Goal: Task Accomplishment & Management: Manage account settings

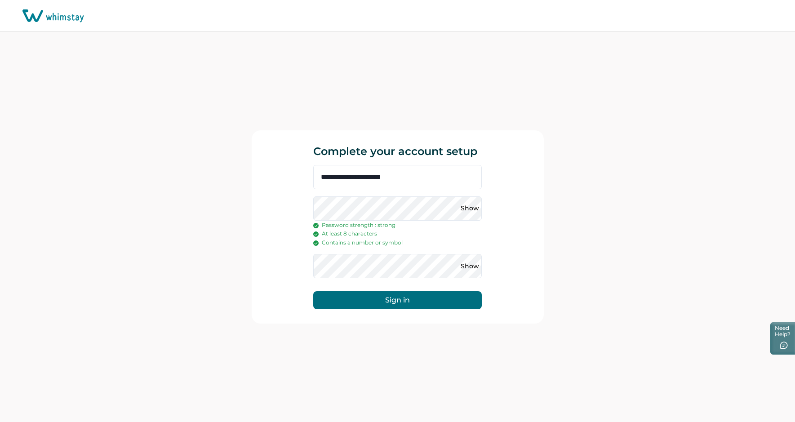
click at [390, 301] on button "Sign in" at bounding box center [397, 300] width 169 height 18
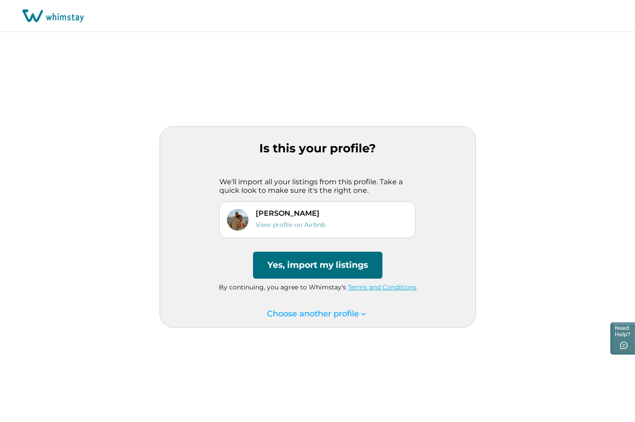
click at [329, 266] on button "Yes, import my listings" at bounding box center [318, 265] width 130 height 27
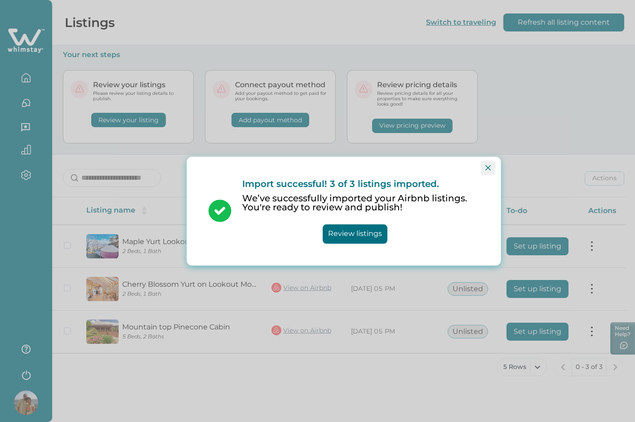
click at [487, 167] on icon "Close" at bounding box center [488, 167] width 5 height 5
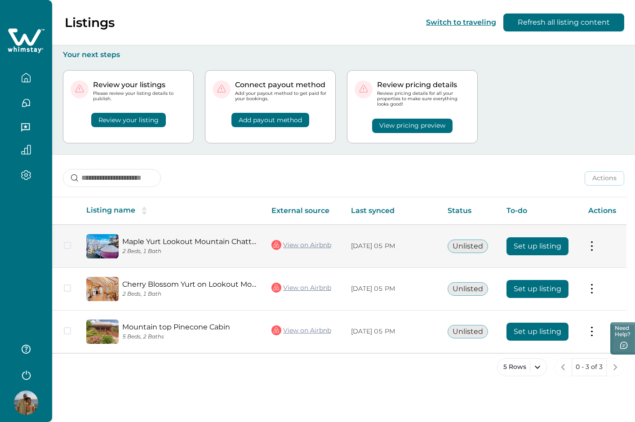
click at [519, 250] on button "Set up listing" at bounding box center [538, 246] width 62 height 18
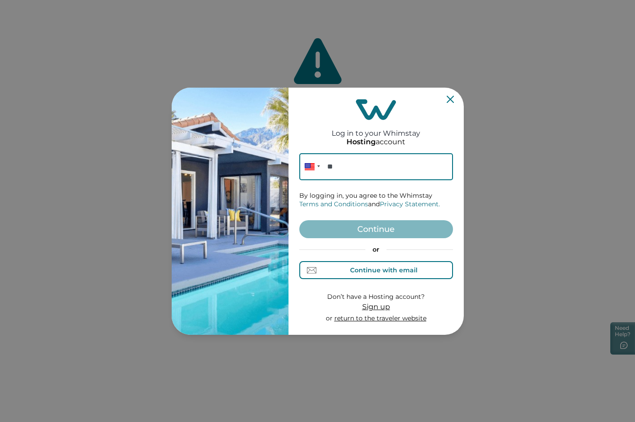
click at [356, 275] on div "Continue with email" at bounding box center [376, 270] width 83 height 9
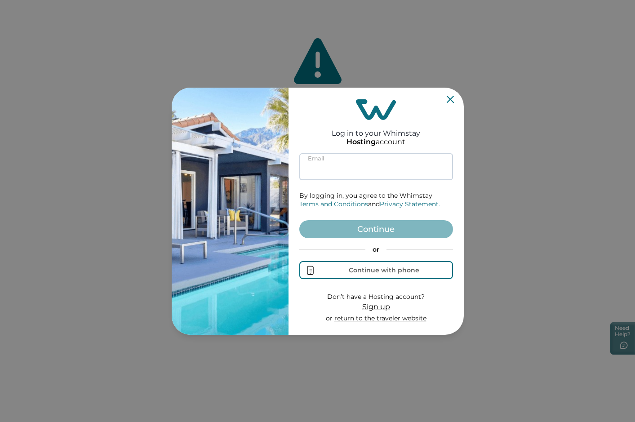
click at [350, 173] on input at bounding box center [376, 166] width 154 height 27
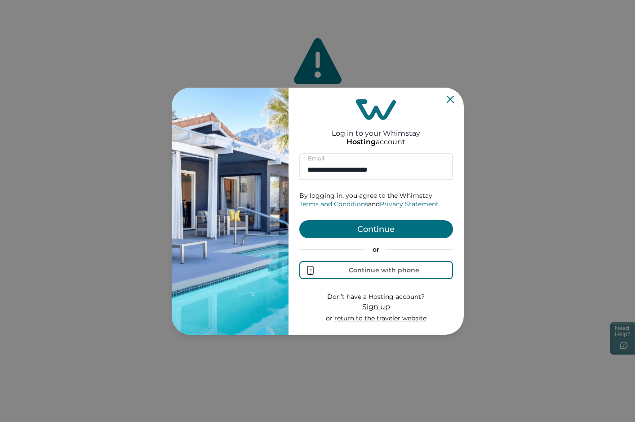
type input "**********"
click at [362, 231] on button "Continue" at bounding box center [376, 229] width 154 height 18
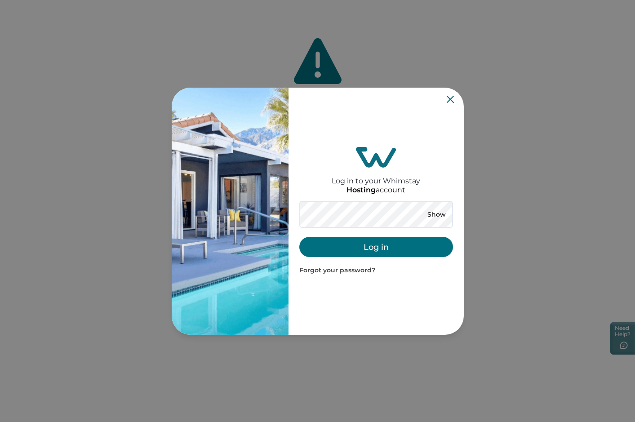
click at [374, 246] on button "Log in" at bounding box center [376, 247] width 154 height 20
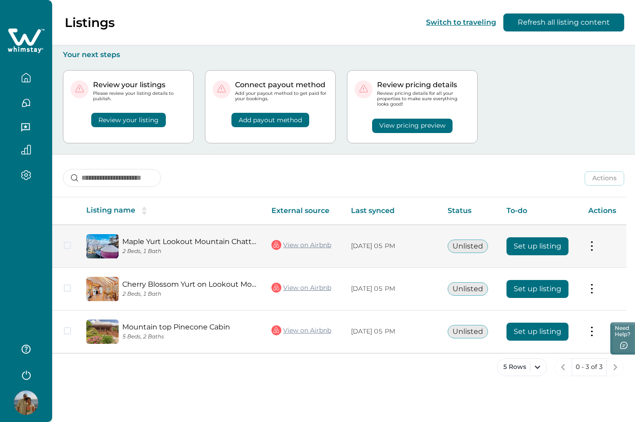
click at [522, 250] on button "Set up listing" at bounding box center [538, 246] width 62 height 18
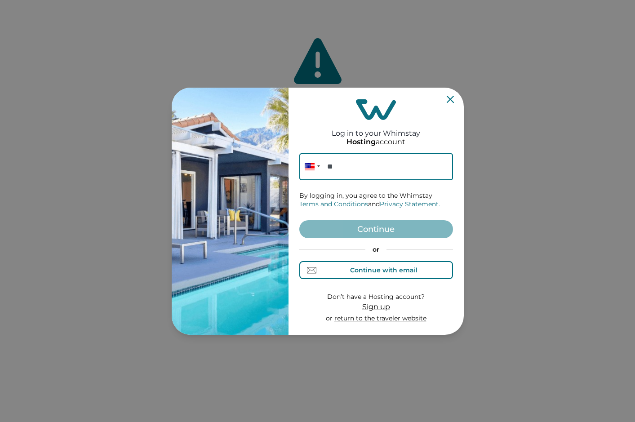
click at [360, 272] on div "Continue with email" at bounding box center [383, 270] width 67 height 7
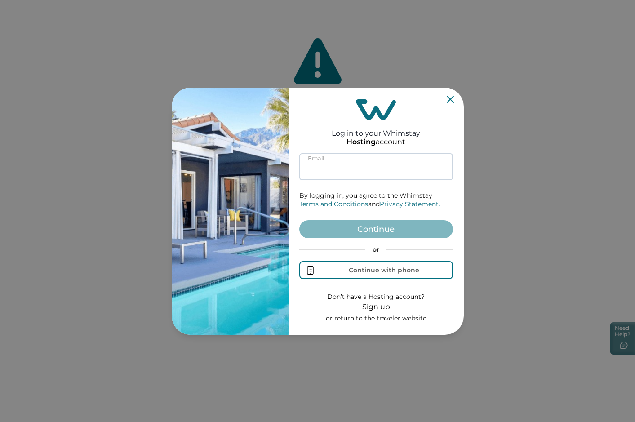
click at [330, 163] on input at bounding box center [376, 166] width 154 height 27
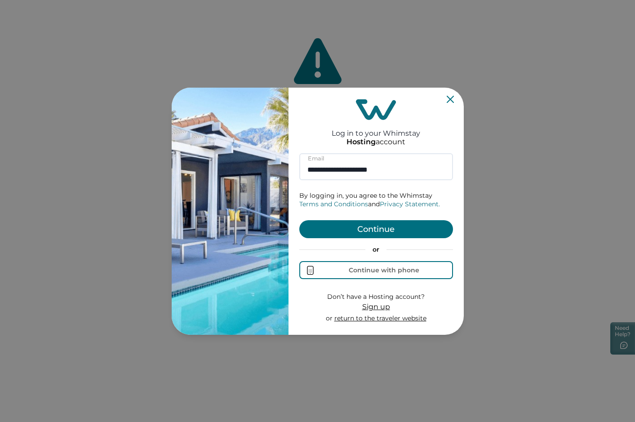
type input "**********"
click at [371, 233] on button "Continue" at bounding box center [376, 229] width 154 height 18
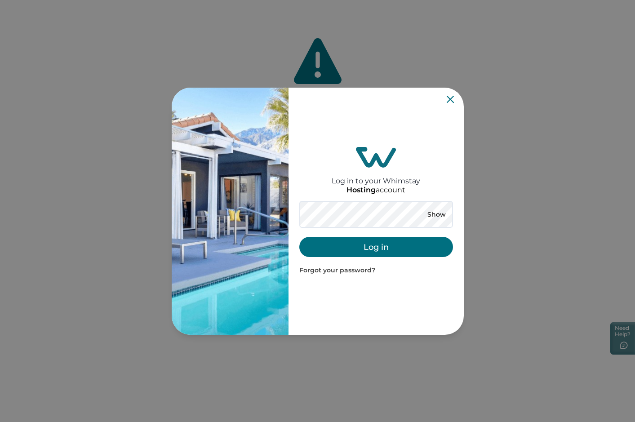
click at [403, 246] on button "Log in" at bounding box center [376, 247] width 154 height 20
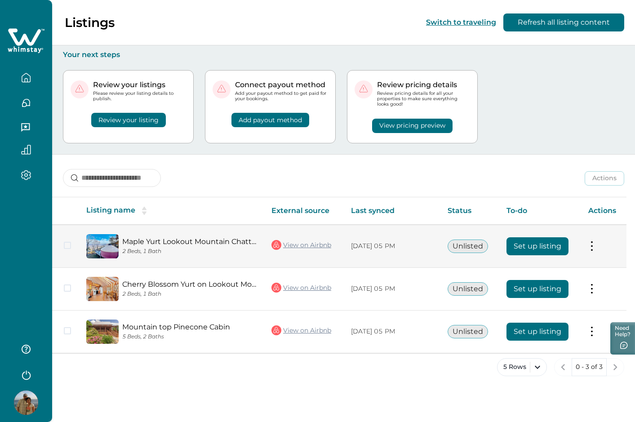
click at [546, 244] on button "Set up listing" at bounding box center [538, 246] width 62 height 18
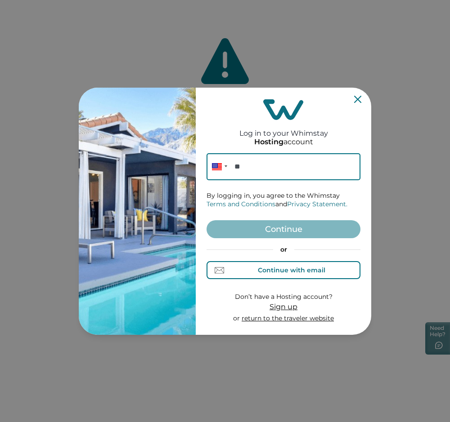
click at [269, 273] on div "Continue with email" at bounding box center [291, 270] width 67 height 7
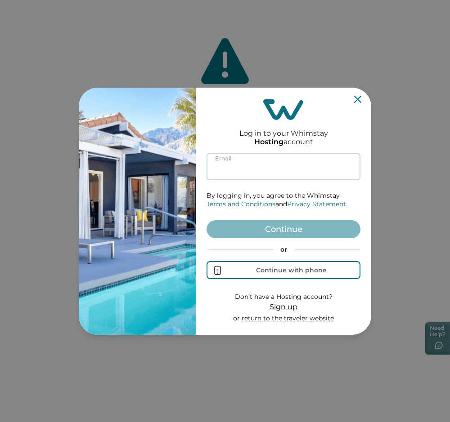
click at [246, 167] on input at bounding box center [283, 166] width 154 height 27
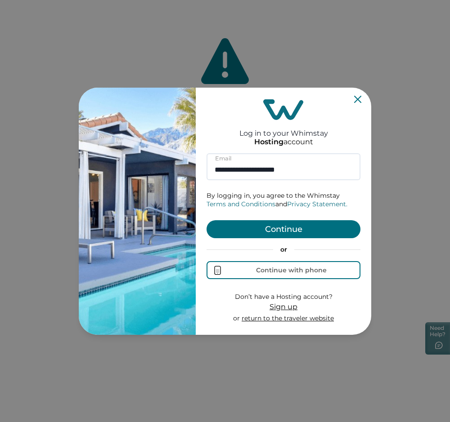
type input "**********"
click at [270, 236] on button "Continue" at bounding box center [283, 229] width 154 height 18
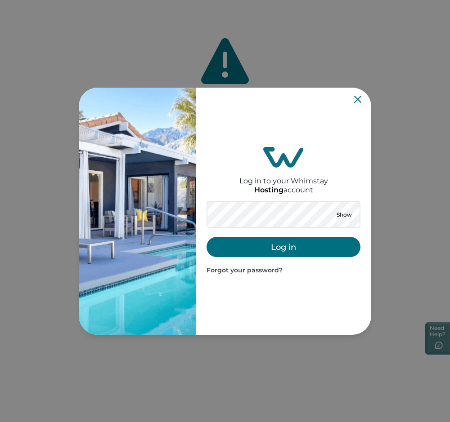
click at [282, 249] on button "Log in" at bounding box center [283, 247] width 154 height 20
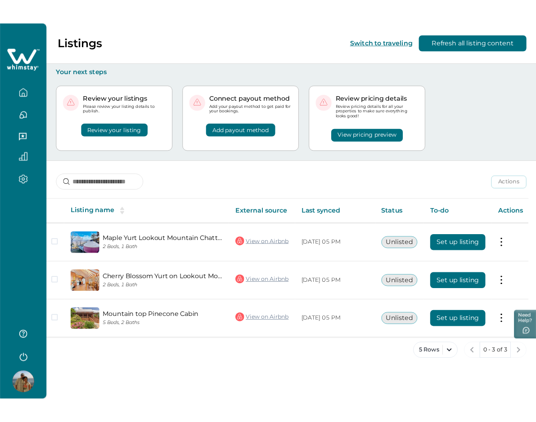
scroll to position [0, 5]
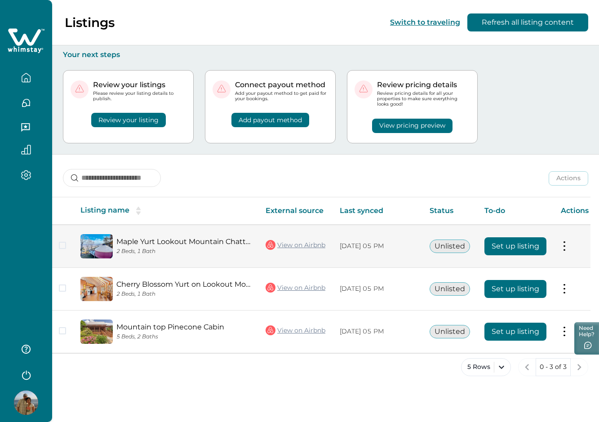
click at [449, 249] on button "Set up listing" at bounding box center [516, 246] width 62 height 18
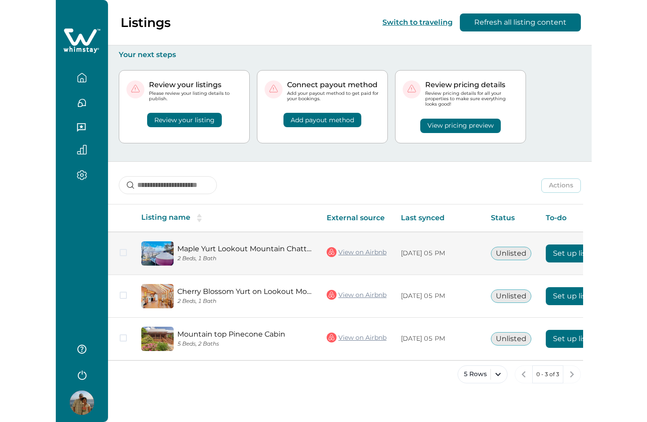
scroll to position [0, 73]
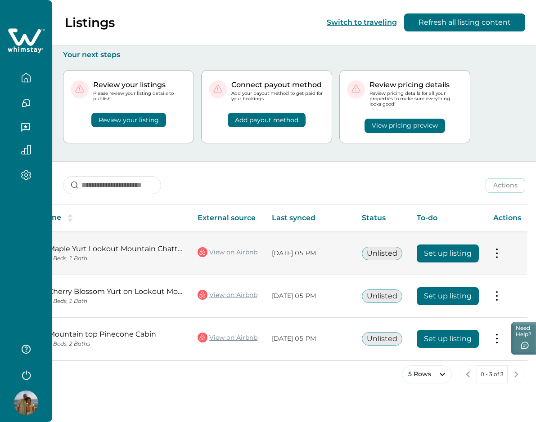
click at [455, 254] on button "Set up listing" at bounding box center [447, 254] width 62 height 18
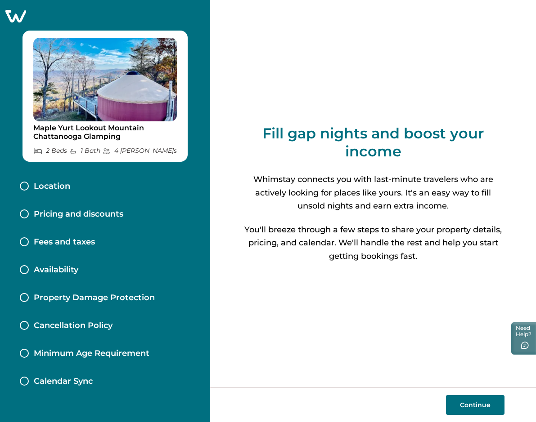
click at [462, 409] on button "Continue" at bounding box center [475, 405] width 58 height 20
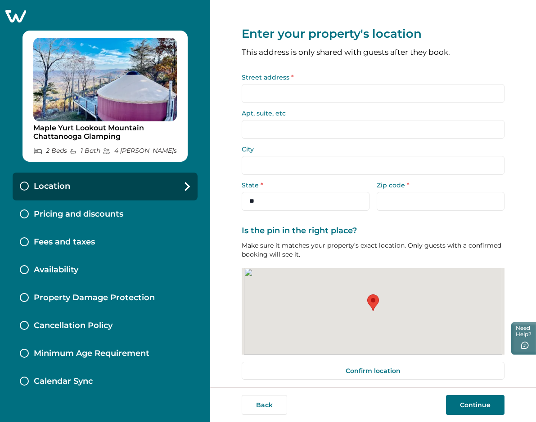
click at [302, 94] on input "Street address *" at bounding box center [372, 93] width 263 height 19
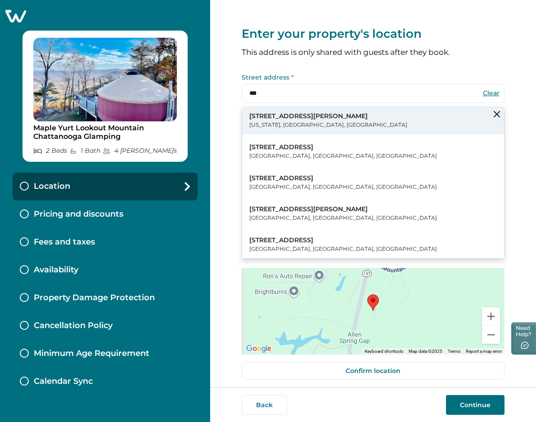
click at [296, 114] on p "123 William Street" at bounding box center [328, 116] width 158 height 9
type input "**********"
type input "********"
select select "**"
type input "*****"
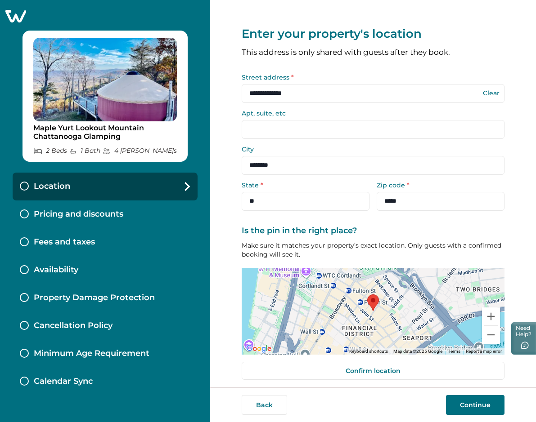
click at [470, 407] on button "Continue" at bounding box center [475, 405] width 58 height 20
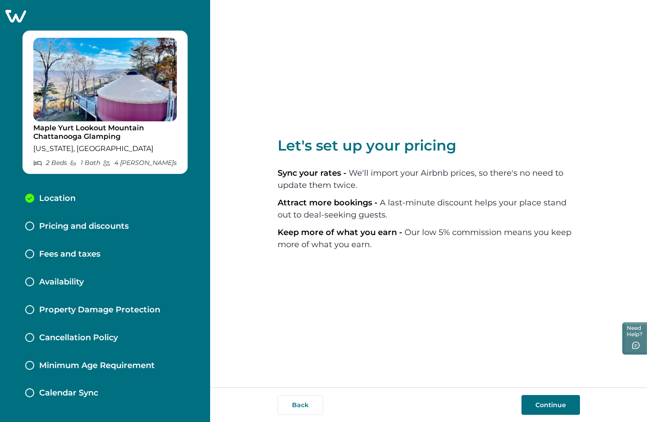
click at [535, 407] on button "Continue" at bounding box center [550, 405] width 58 height 20
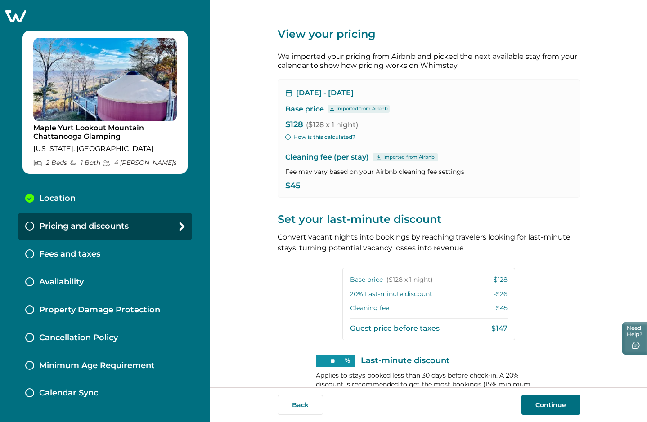
scroll to position [92, 0]
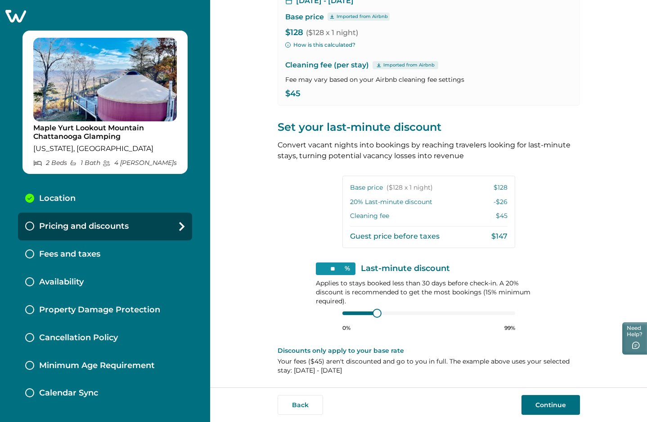
click at [535, 400] on button "Continue" at bounding box center [550, 405] width 58 height 20
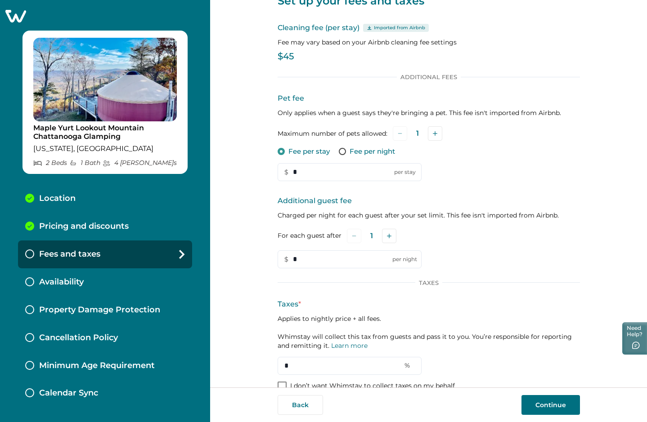
scroll to position [51, 0]
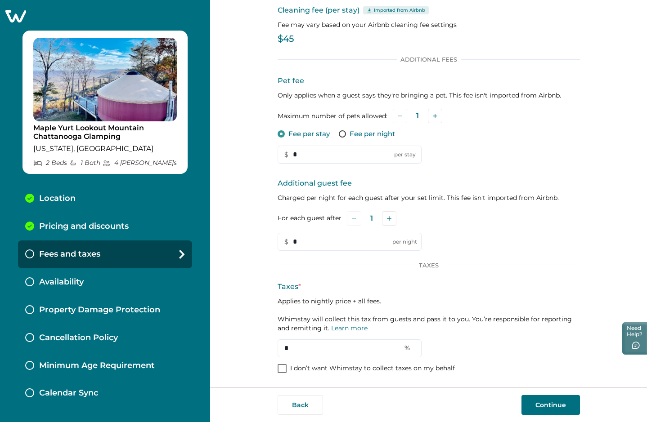
click at [281, 370] on span at bounding box center [281, 368] width 9 height 9
click at [535, 402] on button "Continue" at bounding box center [550, 405] width 58 height 20
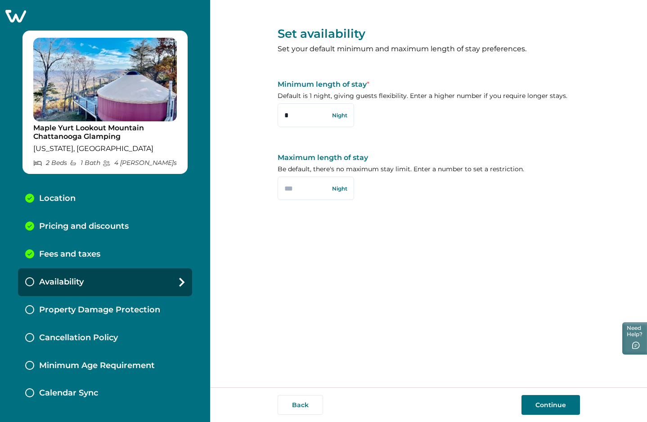
click at [535, 408] on button "Continue" at bounding box center [550, 405] width 58 height 20
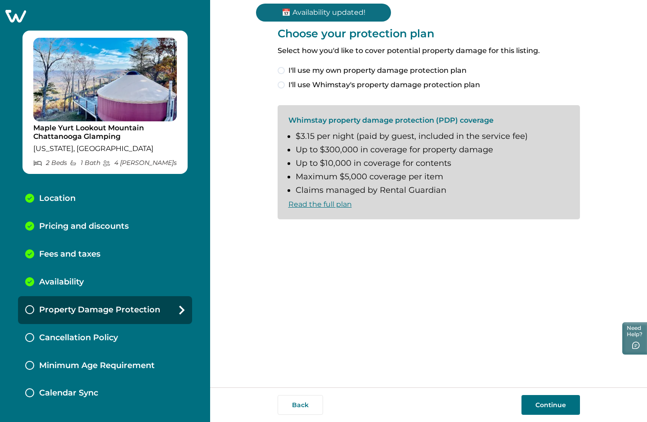
click at [283, 72] on span at bounding box center [280, 70] width 7 height 7
click at [535, 408] on button "Continue" at bounding box center [550, 405] width 58 height 20
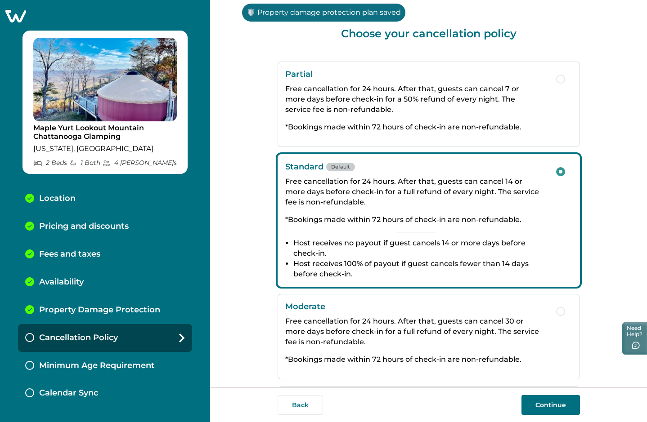
scroll to position [104, 0]
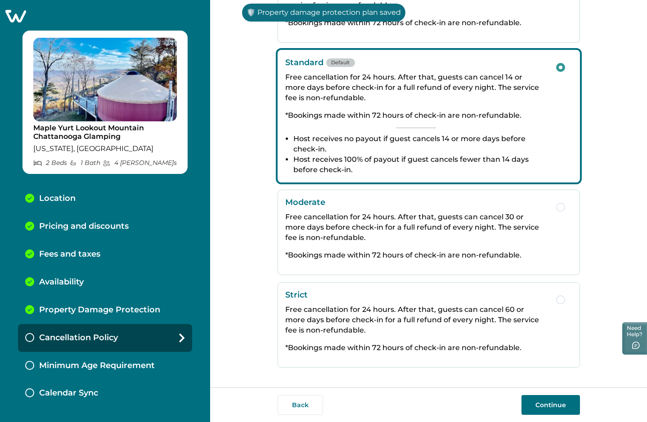
click at [535, 407] on button "Continue" at bounding box center [550, 405] width 58 height 20
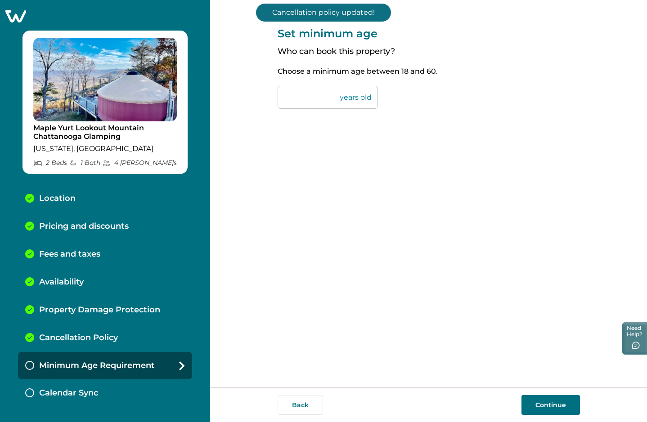
click at [535, 404] on button "Continue" at bounding box center [550, 405] width 58 height 20
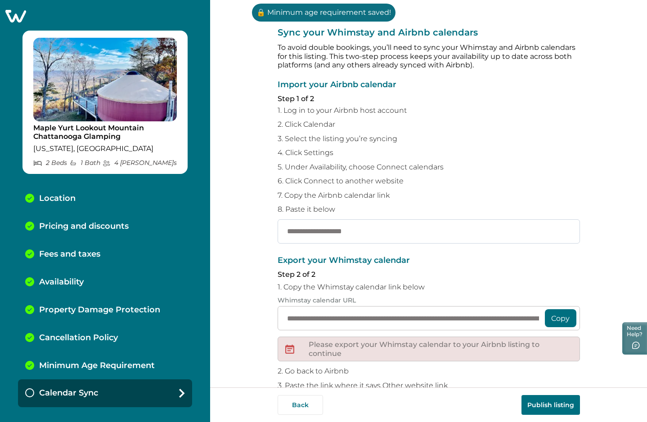
click at [394, 230] on input "text" at bounding box center [428, 231] width 302 height 24
click at [301, 235] on input "text" at bounding box center [428, 231] width 302 height 24
paste input "**********"
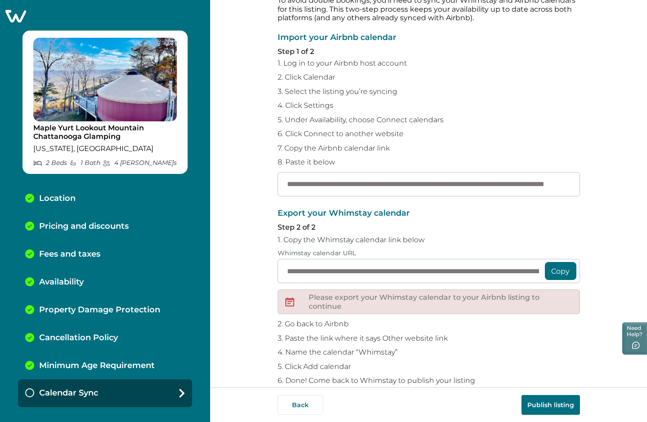
scroll to position [63, 0]
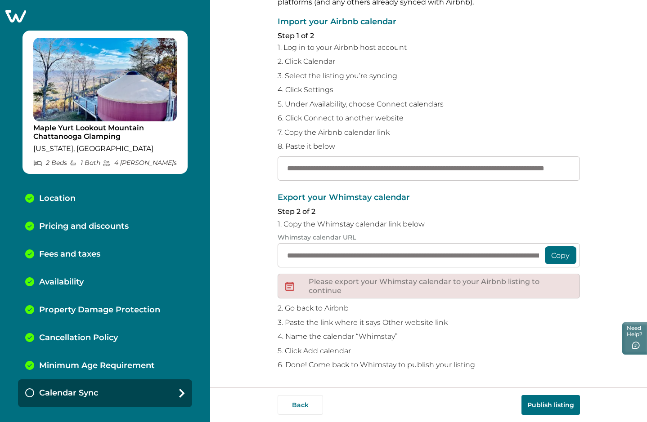
type input "**********"
click at [535, 406] on button "Publish listing" at bounding box center [550, 405] width 58 height 20
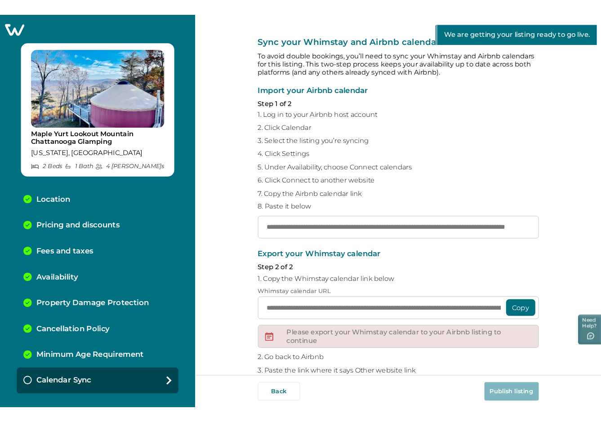
scroll to position [0, 0]
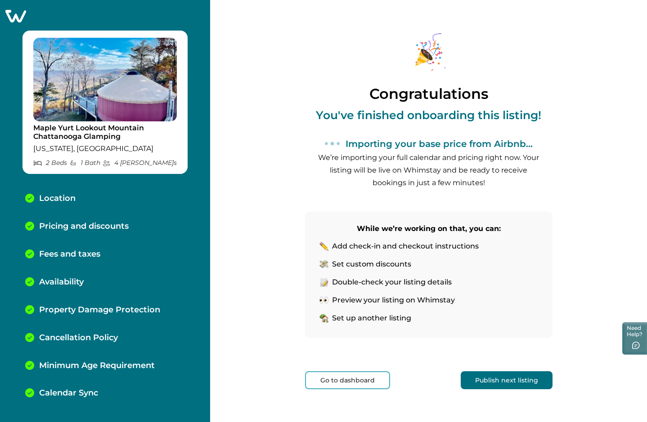
click at [350, 382] on button "Go to dashboard" at bounding box center [347, 380] width 85 height 18
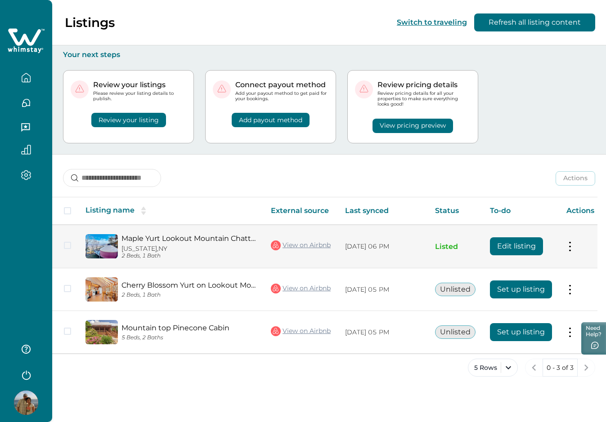
click at [192, 238] on link "Maple Yurt Lookout Mountain Chattanooga Glamping" at bounding box center [188, 238] width 135 height 9
click at [306, 245] on link "View on Airbnb" at bounding box center [301, 246] width 60 height 12
click at [509, 247] on button "Edit listing" at bounding box center [516, 246] width 53 height 18
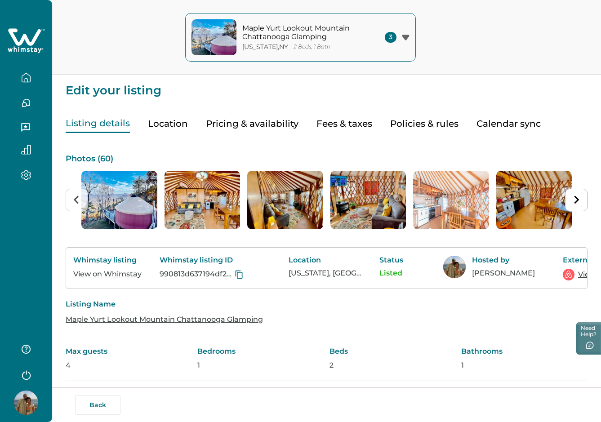
click at [263, 123] on button "Pricing & availability" at bounding box center [252, 124] width 93 height 18
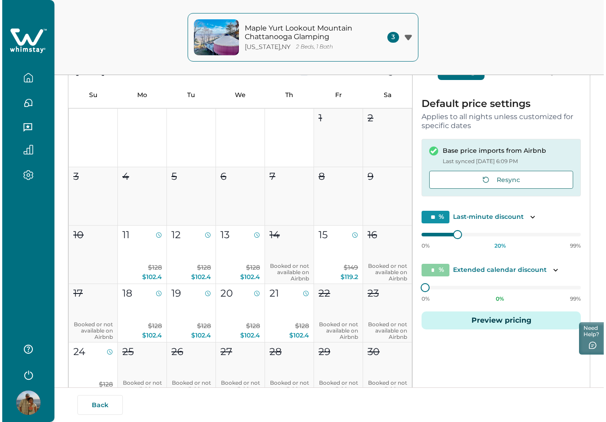
scroll to position [172, 0]
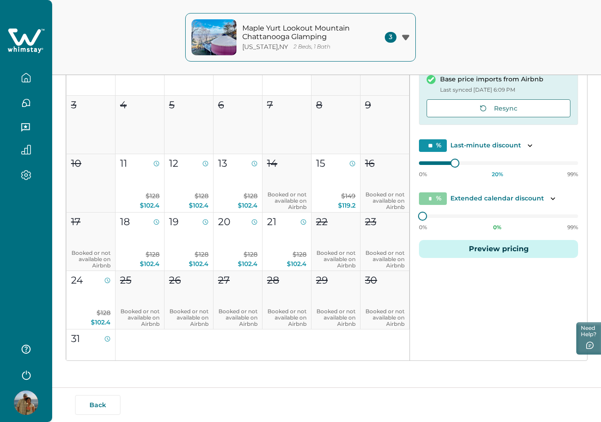
click at [467, 246] on button "Preview pricing" at bounding box center [498, 249] width 159 height 18
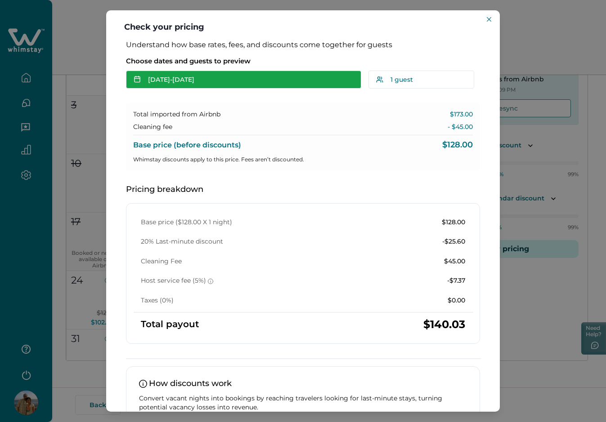
click at [172, 84] on button "[DATE] - [DATE]" at bounding box center [243, 80] width 235 height 18
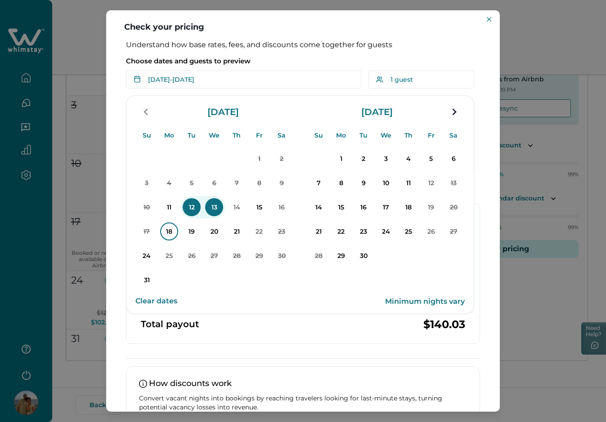
click at [170, 230] on p "18" at bounding box center [169, 232] width 18 height 18
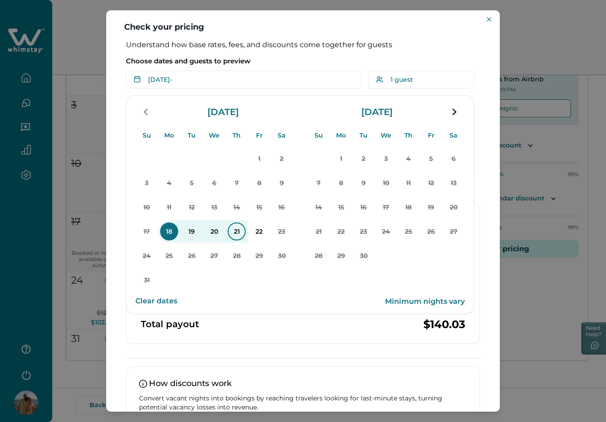
click at [238, 230] on p "21" at bounding box center [237, 232] width 18 height 18
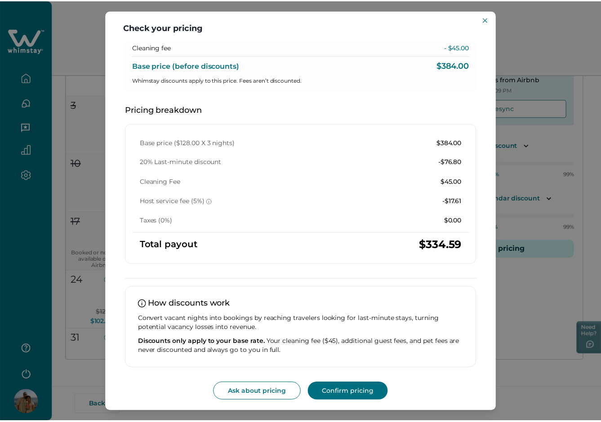
scroll to position [0, 0]
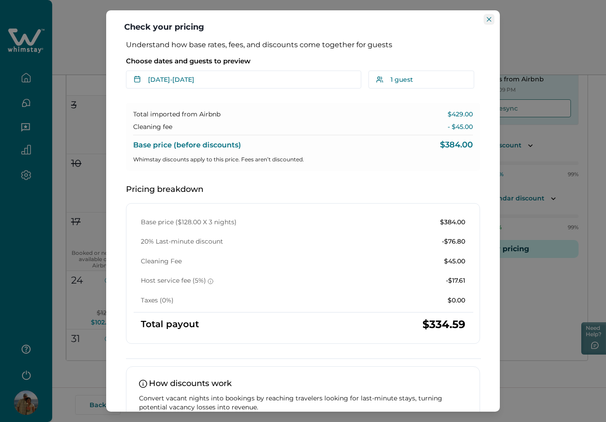
click at [491, 20] on icon "Close" at bounding box center [489, 19] width 4 height 4
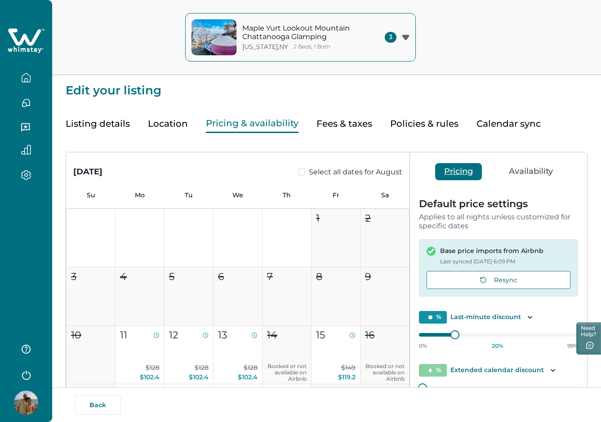
click at [26, 45] on icon at bounding box center [26, 40] width 37 height 27
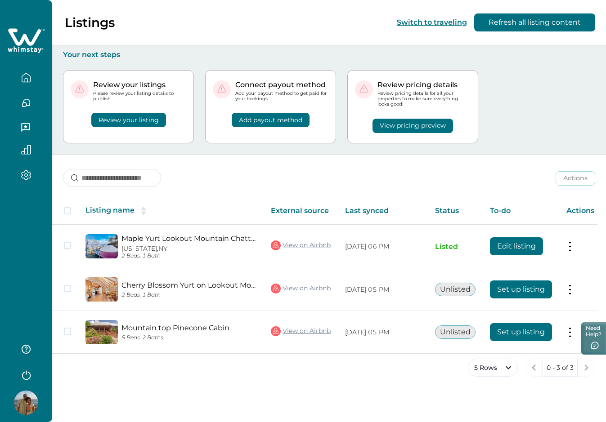
click at [387, 129] on button "View pricing preview" at bounding box center [412, 126] width 80 height 14
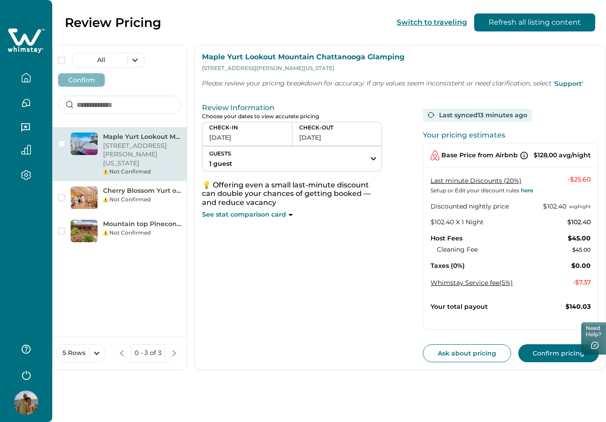
click at [228, 138] on button "[DATE]" at bounding box center [247, 137] width 76 height 13
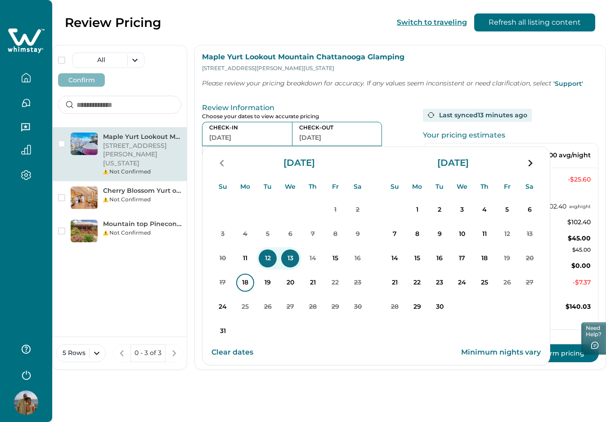
click at [250, 282] on p "18" at bounding box center [245, 283] width 18 height 18
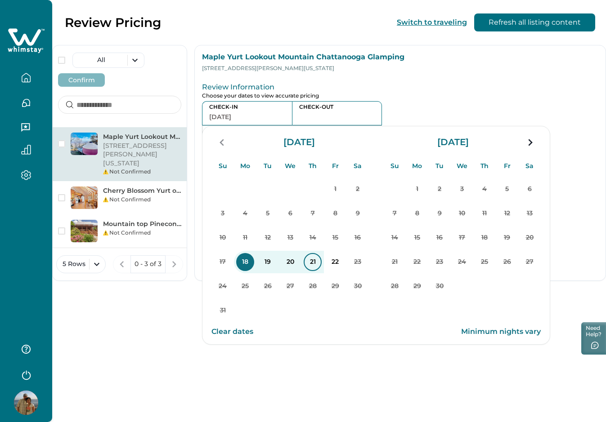
click at [310, 263] on p "21" at bounding box center [313, 262] width 18 height 18
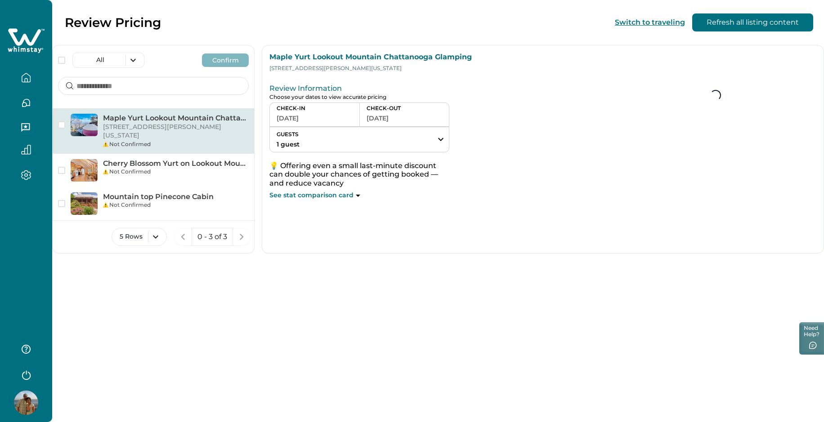
click at [35, 79] on button "button" at bounding box center [26, 78] width 38 height 18
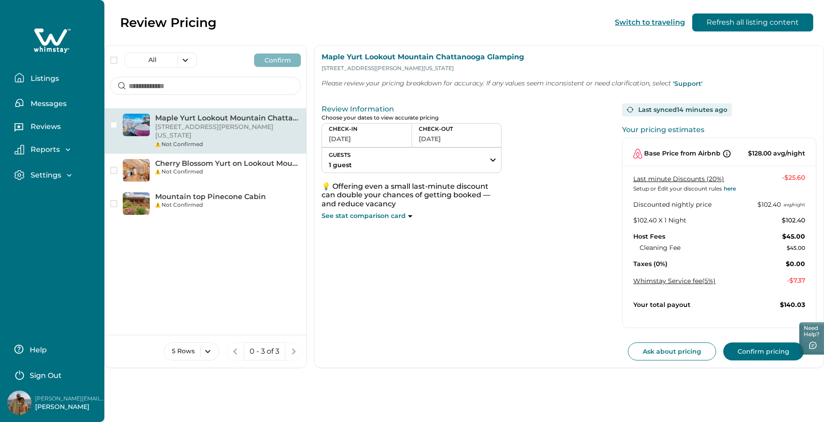
click at [27, 71] on button "Listings" at bounding box center [55, 78] width 83 height 18
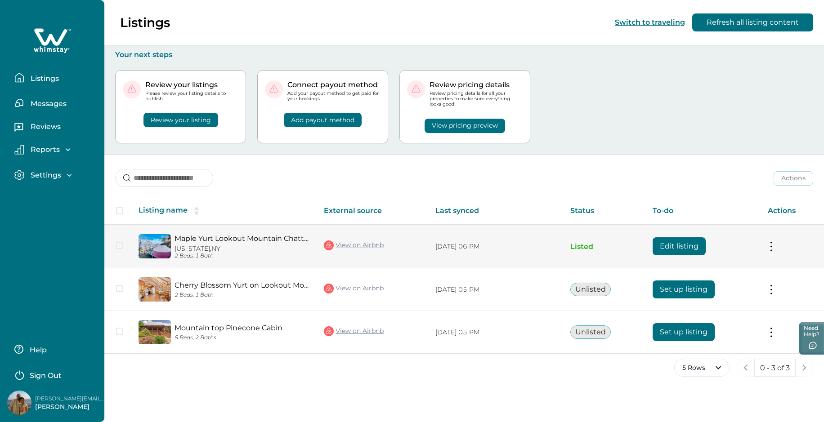
click at [668, 245] on button "Edit listing" at bounding box center [678, 246] width 53 height 18
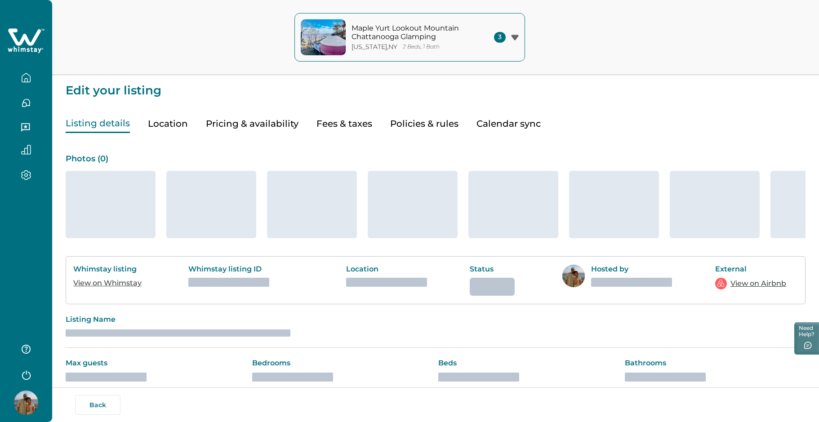
click at [234, 122] on button "Pricing & availability" at bounding box center [252, 124] width 93 height 18
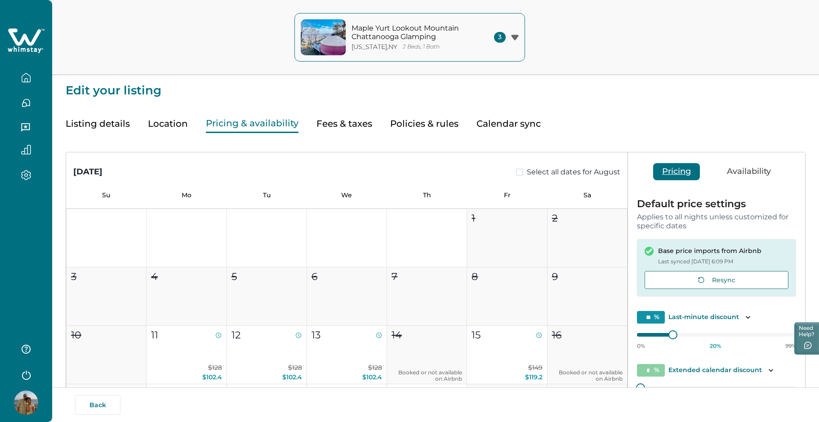
type input "**"
click at [248, 125] on button "Pricing & availability" at bounding box center [252, 124] width 93 height 18
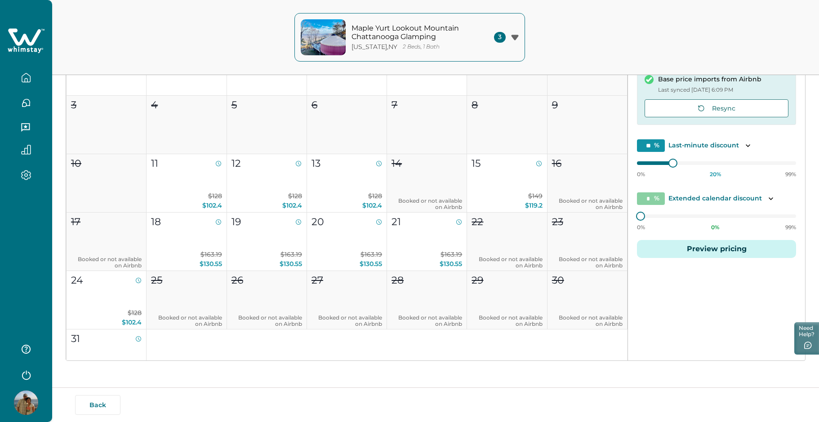
click at [699, 252] on button "Preview pricing" at bounding box center [716, 249] width 159 height 18
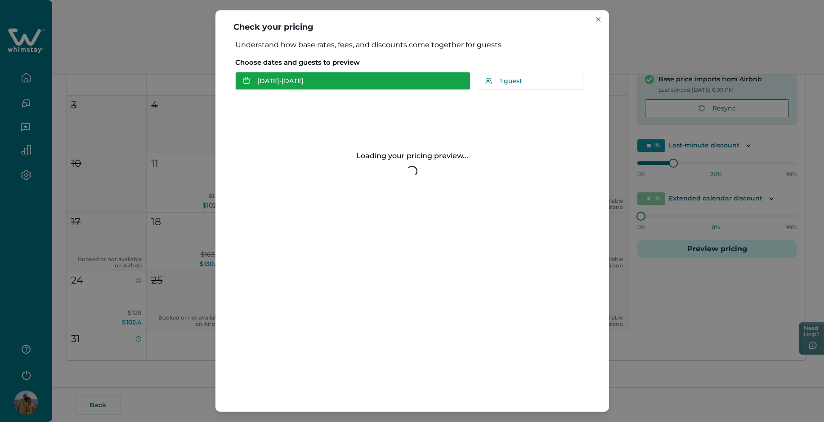
click at [296, 83] on button "[DATE] - [DATE]" at bounding box center [352, 81] width 235 height 18
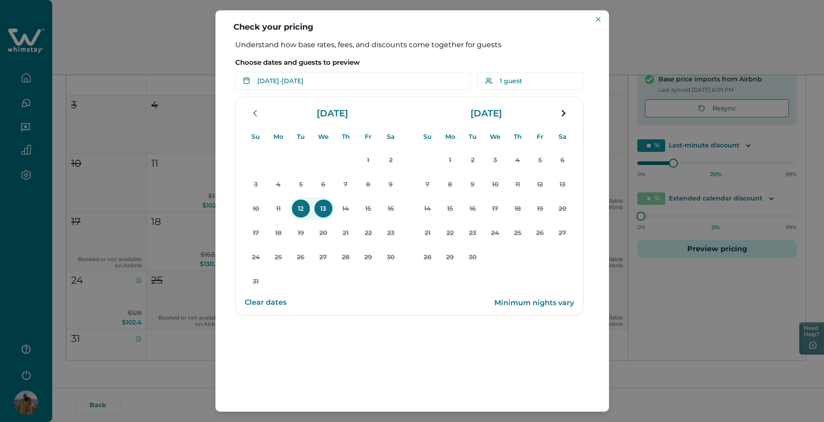
click at [270, 302] on button "Clear dates" at bounding box center [266, 303] width 42 height 18
click at [275, 302] on button "Clear dates" at bounding box center [266, 303] width 42 height 18
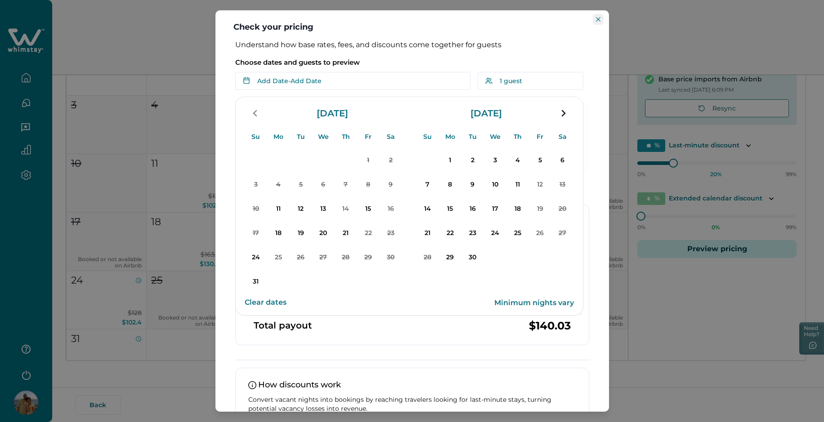
click at [598, 18] on icon "Close" at bounding box center [598, 19] width 4 height 4
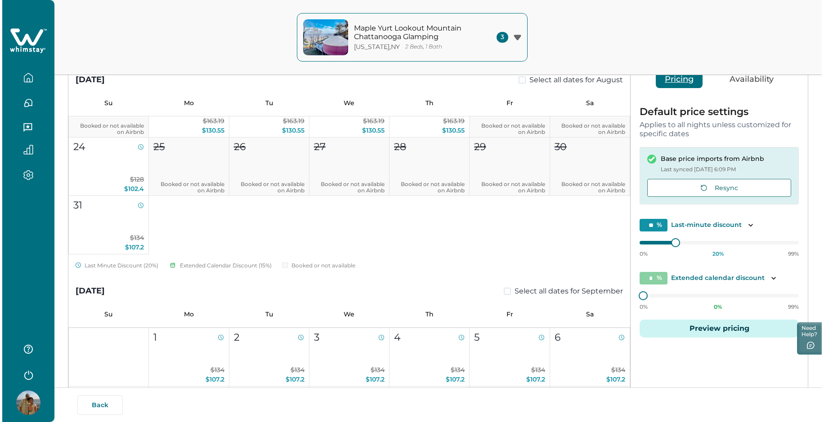
scroll to position [95, 0]
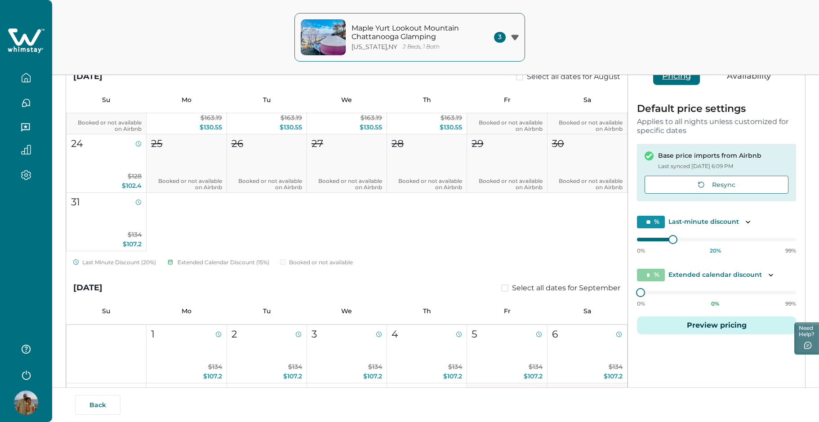
click at [673, 328] on button "Preview pricing" at bounding box center [716, 326] width 159 height 18
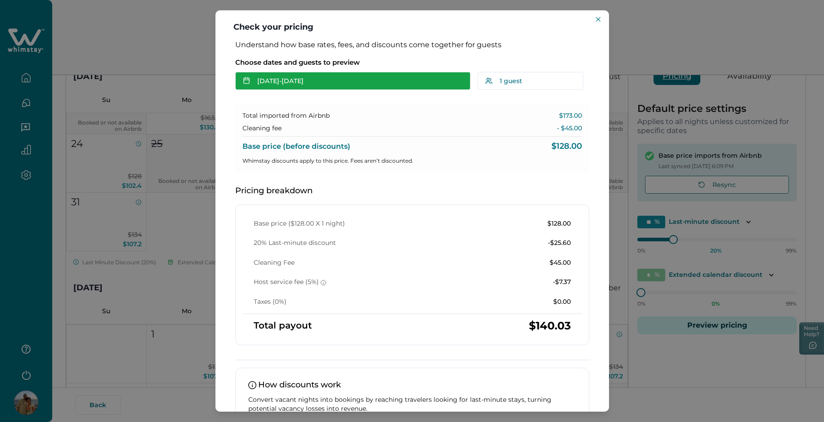
click at [283, 80] on button "[DATE] - [DATE]" at bounding box center [352, 81] width 235 height 18
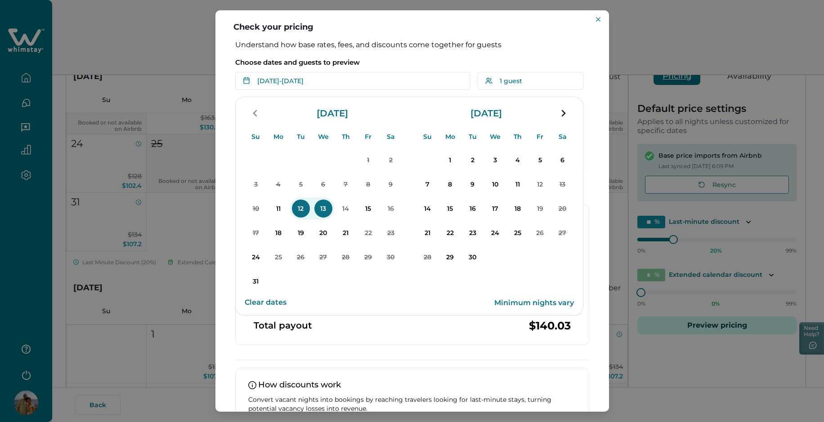
click at [264, 301] on button "Clear dates" at bounding box center [266, 303] width 42 height 18
click at [277, 232] on p "18" at bounding box center [278, 233] width 18 height 18
click at [349, 236] on p "21" at bounding box center [346, 233] width 18 height 18
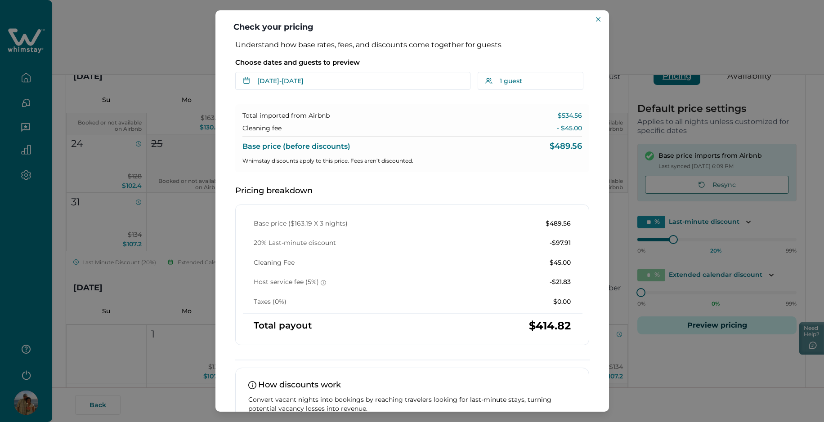
scroll to position [7, 0]
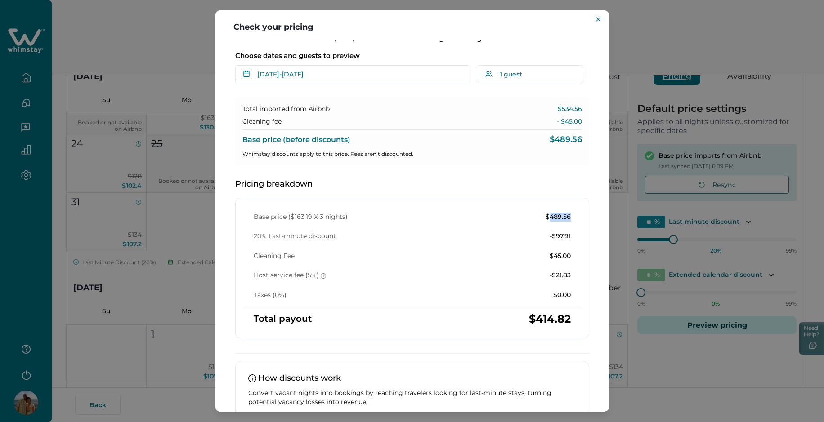
drag, startPoint x: 545, startPoint y: 219, endPoint x: 566, endPoint y: 219, distance: 20.3
click at [566, 219] on div "Base price ($163.19 X 3 nights) $489.56 20% Last-minute discount -$97.91 Cleani…" at bounding box center [412, 256] width 339 height 87
copy p "489.56"
drag, startPoint x: 295, startPoint y: 216, endPoint x: 309, endPoint y: 218, distance: 14.9
click at [309, 218] on p "Base price ($163.19 X 3 nights)" at bounding box center [301, 217] width 94 height 9
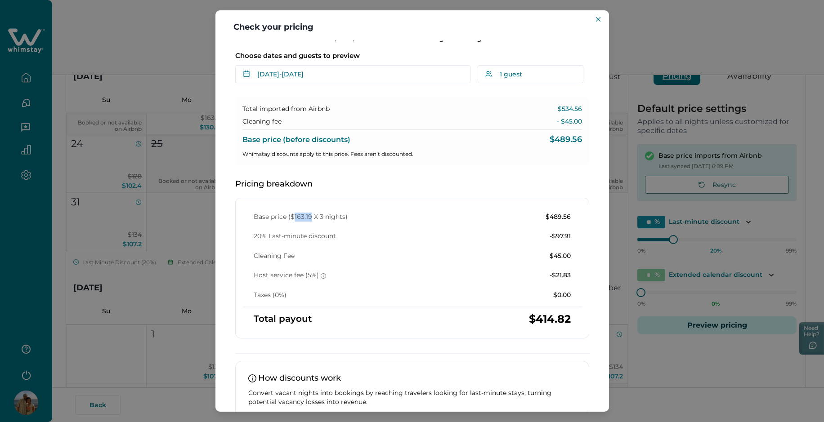
copy p "163.19"
click at [594, 19] on button "Close" at bounding box center [598, 19] width 11 height 11
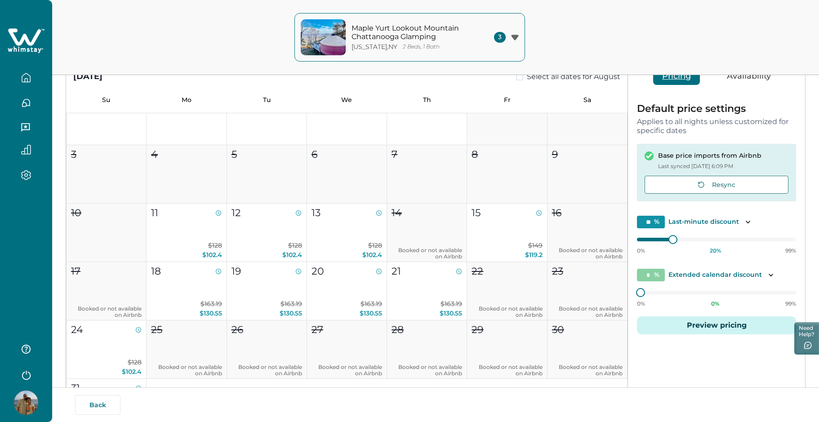
scroll to position [0, 0]
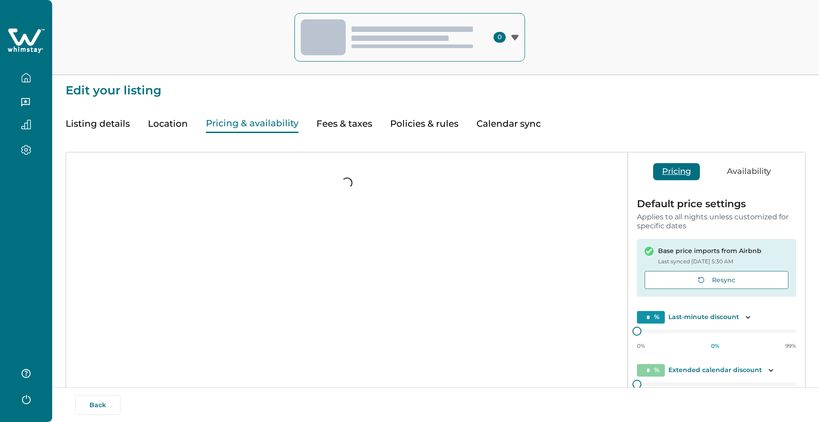
click at [20, 44] on icon at bounding box center [24, 36] width 33 height 17
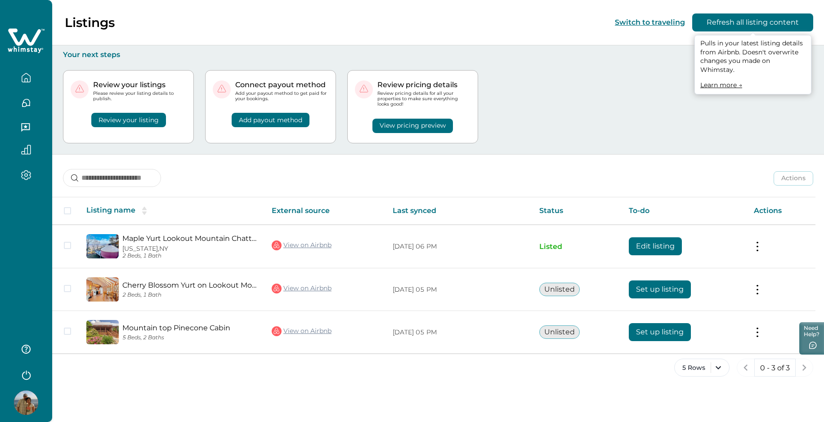
click at [746, 24] on button "Refresh all listing content" at bounding box center [752, 22] width 121 height 18
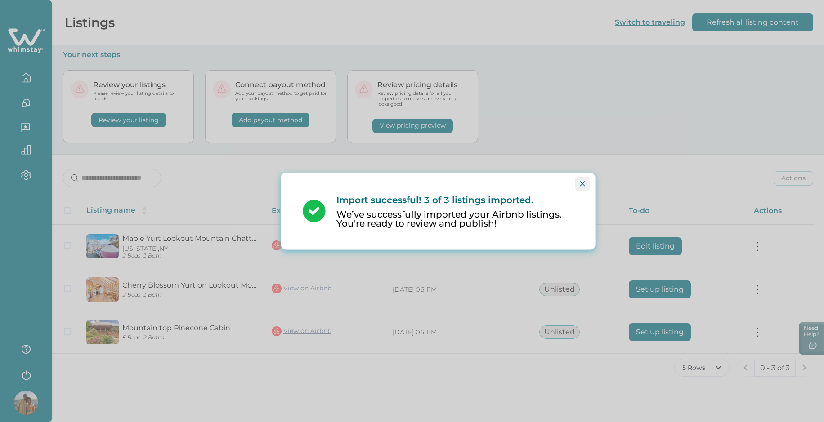
click at [582, 182] on icon "Close" at bounding box center [582, 183] width 5 height 5
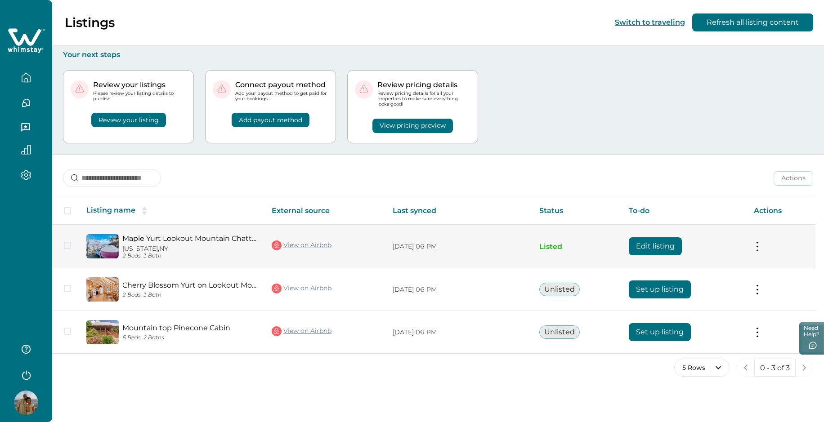
click at [661, 245] on button "Edit listing" at bounding box center [655, 246] width 53 height 18
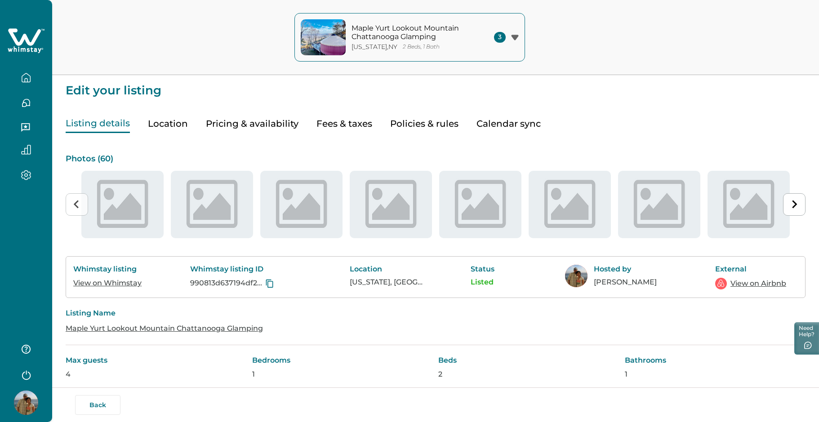
type input "**"
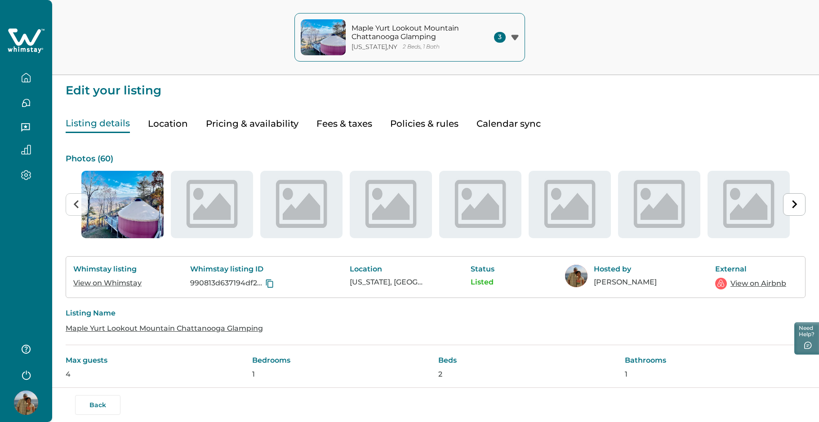
click at [261, 125] on button "Pricing & availability" at bounding box center [252, 124] width 93 height 18
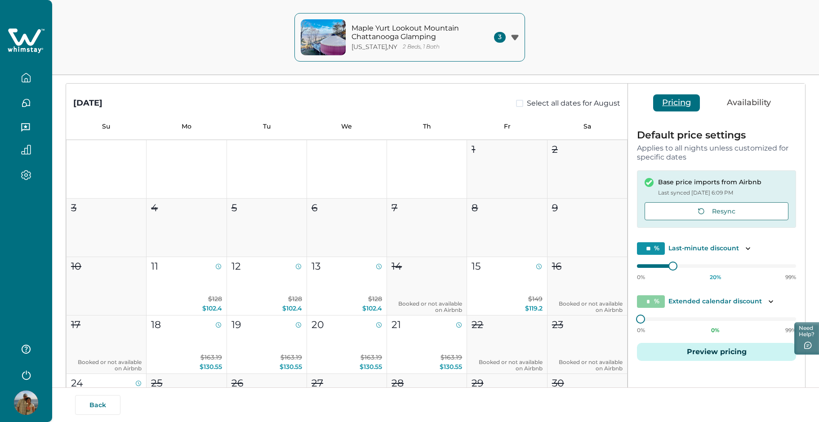
scroll to position [69, 0]
click at [694, 209] on button "Resync" at bounding box center [717, 211] width 144 height 18
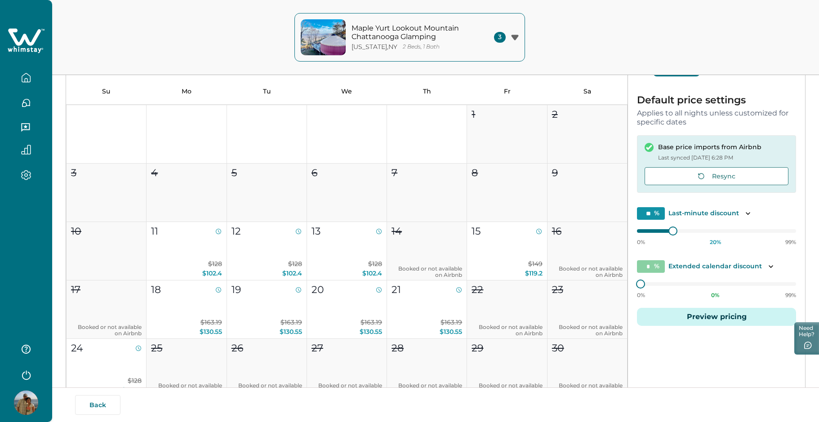
scroll to position [126, 0]
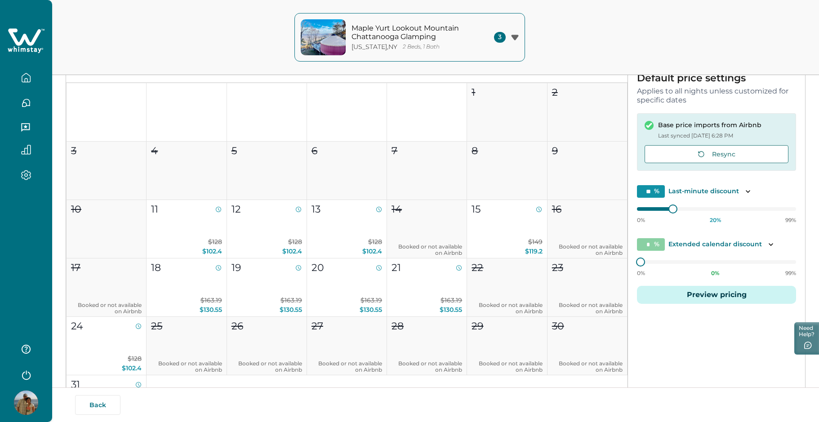
click at [701, 295] on button "Preview pricing" at bounding box center [716, 295] width 159 height 18
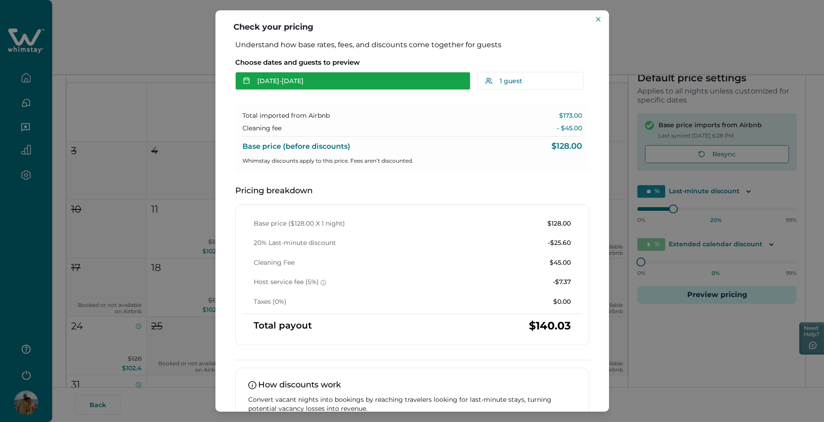
click at [312, 80] on button "[DATE] - [DATE]" at bounding box center [352, 81] width 235 height 18
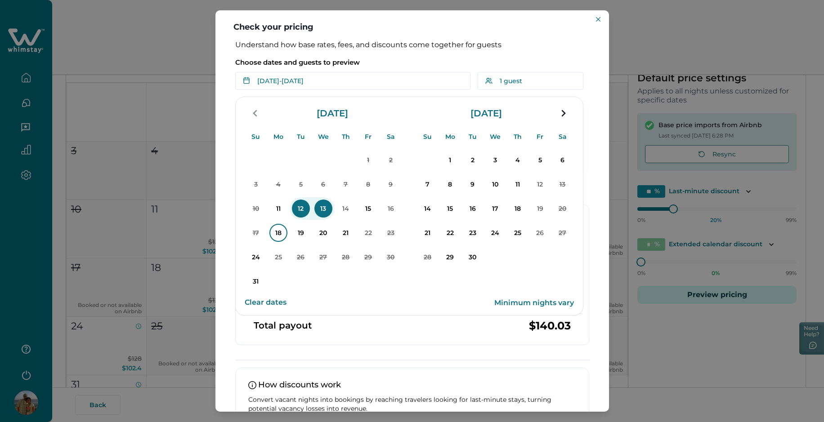
click at [279, 237] on p "18" at bounding box center [278, 233] width 18 height 18
click at [342, 234] on p "21" at bounding box center [346, 233] width 18 height 18
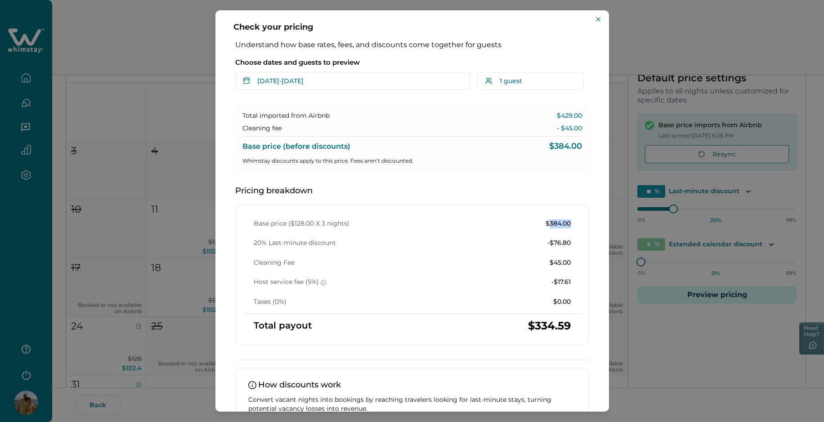
drag, startPoint x: 543, startPoint y: 222, endPoint x: 565, endPoint y: 223, distance: 21.6
click at [565, 223] on p "$384.00" at bounding box center [557, 223] width 25 height 9
copy p "384.00"
click at [599, 19] on icon "Close" at bounding box center [598, 19] width 4 height 4
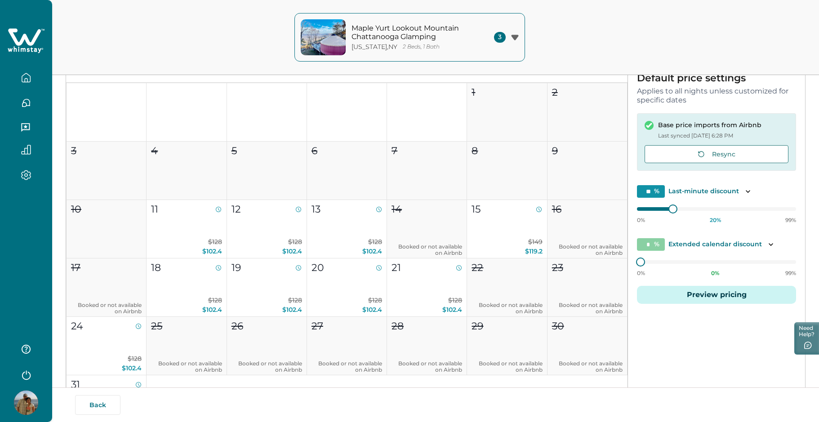
click at [24, 79] on icon "button" at bounding box center [26, 78] width 10 height 10
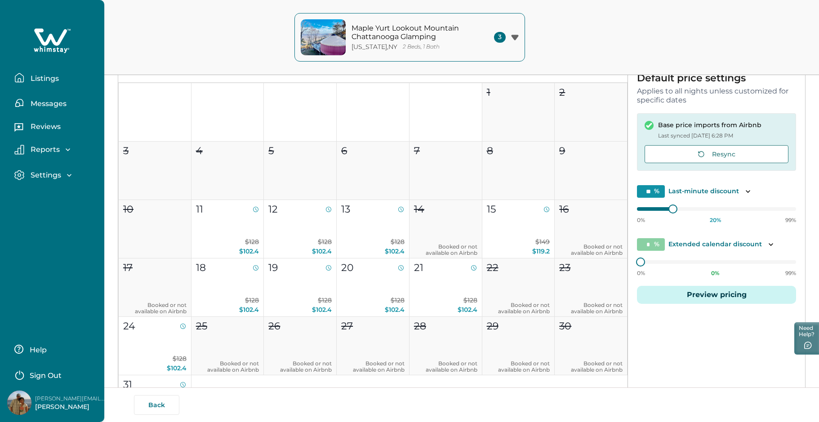
click at [33, 77] on p "Listings" at bounding box center [43, 78] width 31 height 9
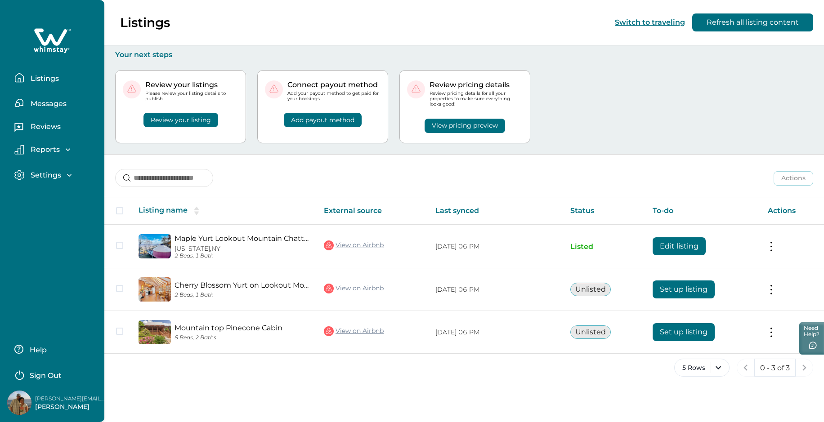
click at [460, 128] on button "View pricing preview" at bounding box center [464, 126] width 80 height 14
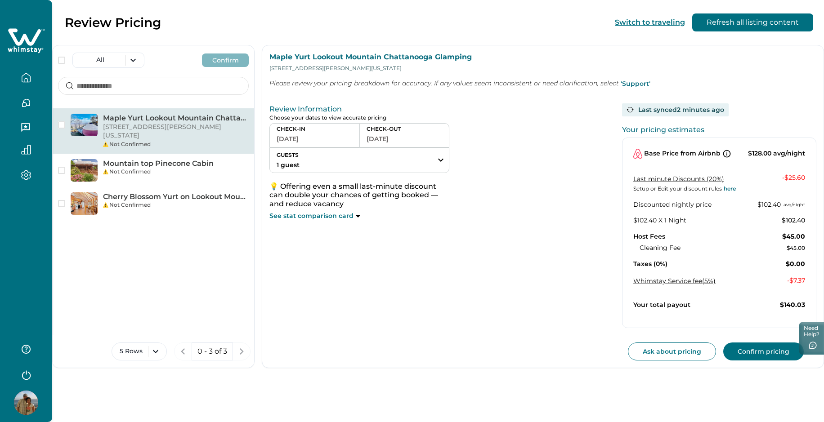
click at [287, 142] on button "[DATE]" at bounding box center [315, 139] width 76 height 13
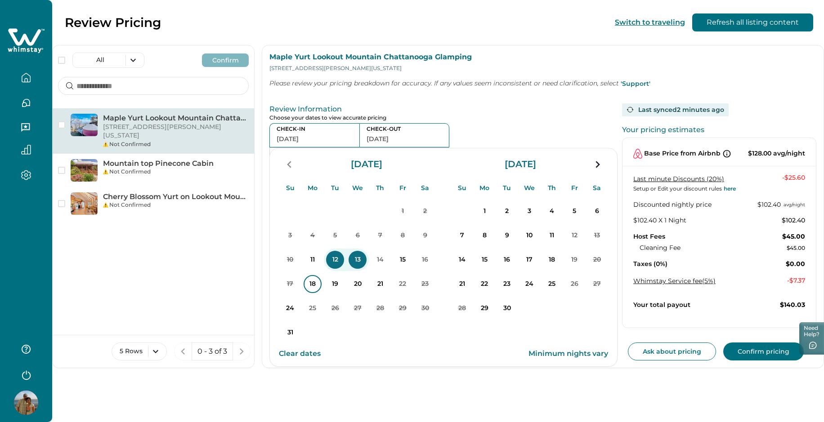
click at [316, 277] on p "18" at bounding box center [313, 284] width 18 height 18
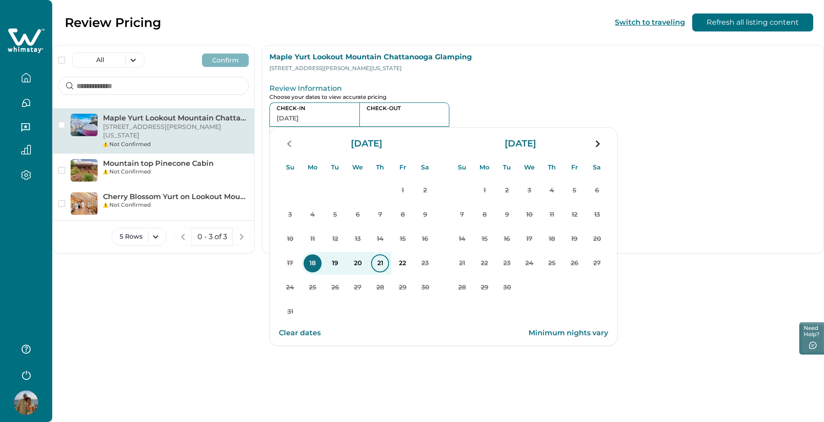
click at [380, 260] on p "21" at bounding box center [380, 264] width 18 height 18
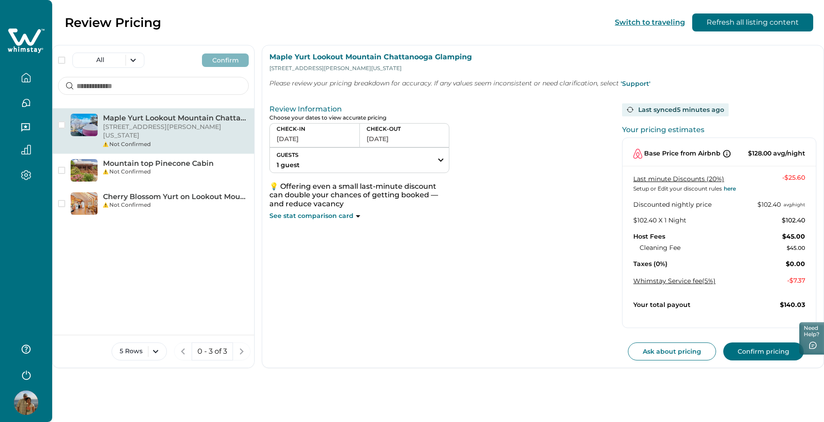
click at [283, 142] on button "[DATE]" at bounding box center [315, 139] width 76 height 13
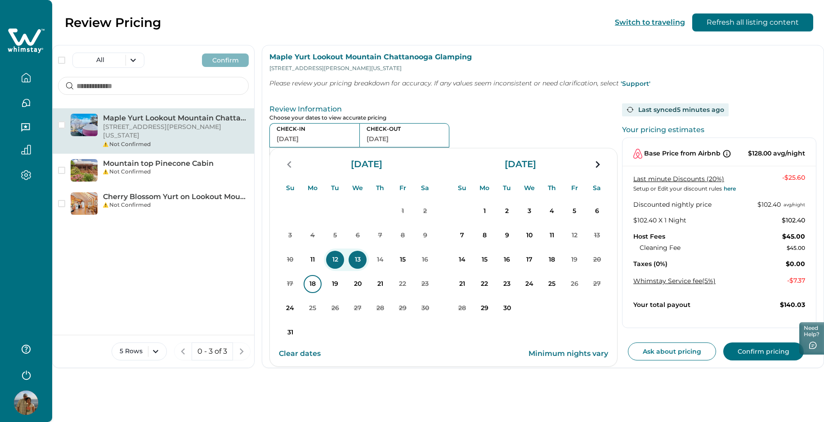
click at [312, 287] on p "18" at bounding box center [313, 284] width 18 height 18
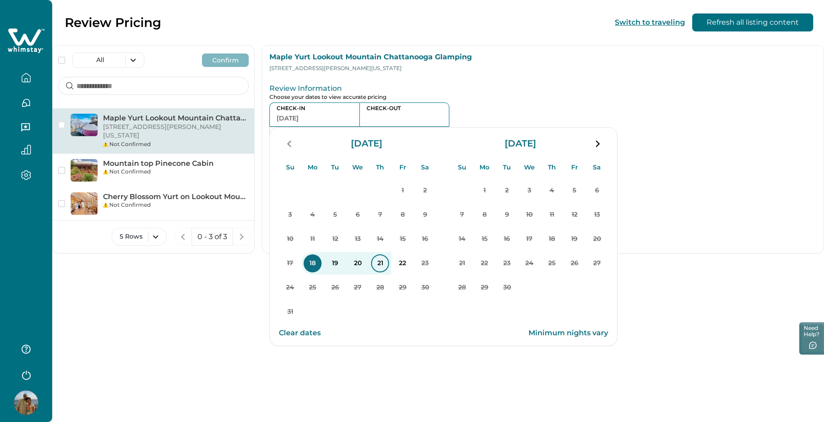
click at [380, 267] on p "21" at bounding box center [380, 264] width 18 height 18
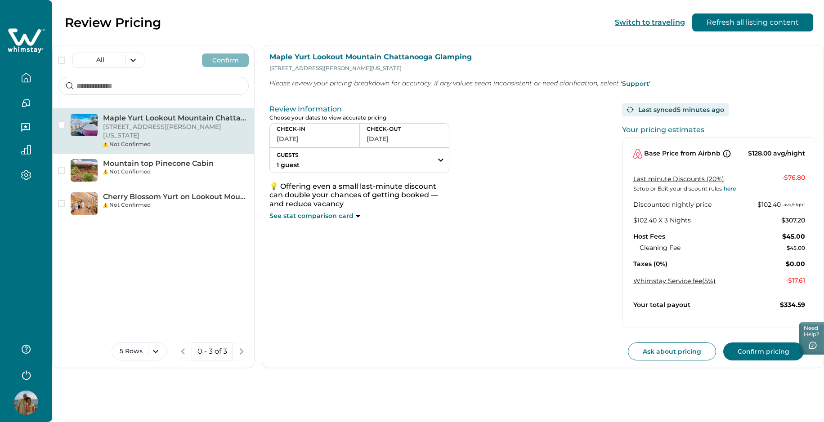
click at [296, 140] on button "[DATE]" at bounding box center [315, 139] width 76 height 13
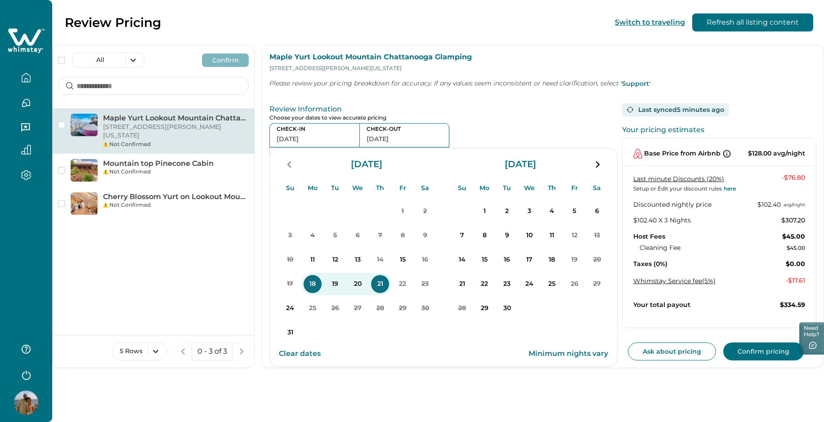
click at [311, 290] on p "18" at bounding box center [313, 284] width 18 height 18
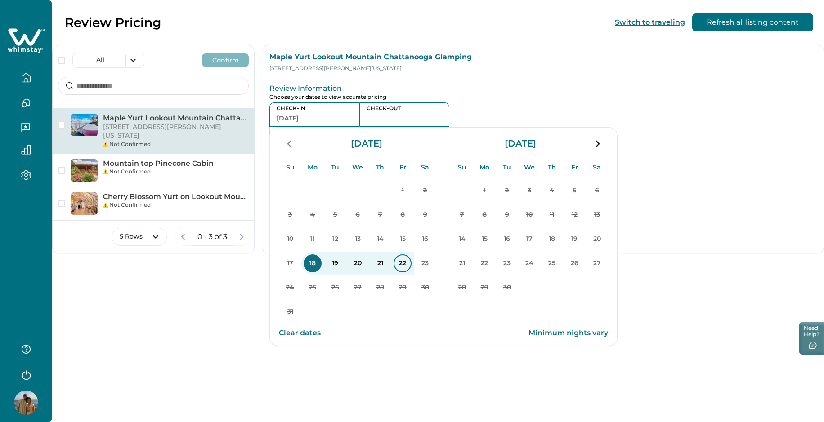
click at [402, 267] on p "22" at bounding box center [402, 264] width 18 height 18
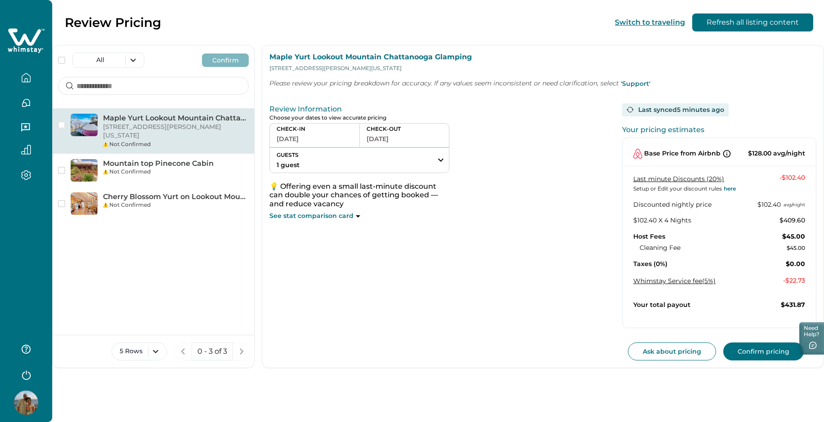
click at [36, 85] on button "button" at bounding box center [26, 78] width 38 height 18
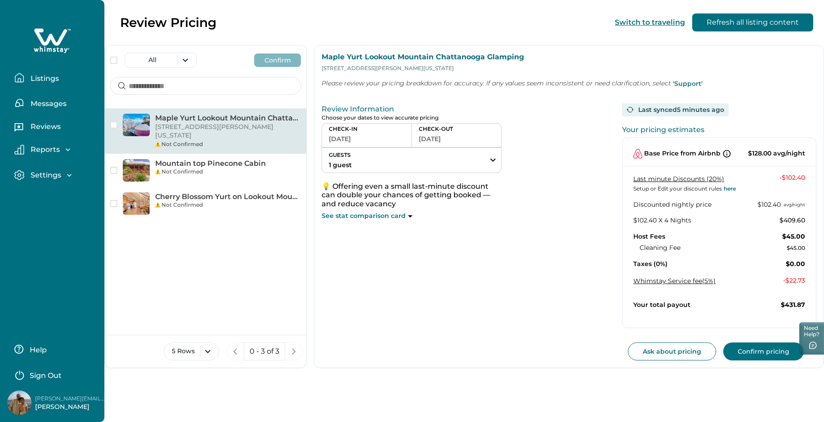
click at [36, 81] on p "Listings" at bounding box center [43, 78] width 31 height 9
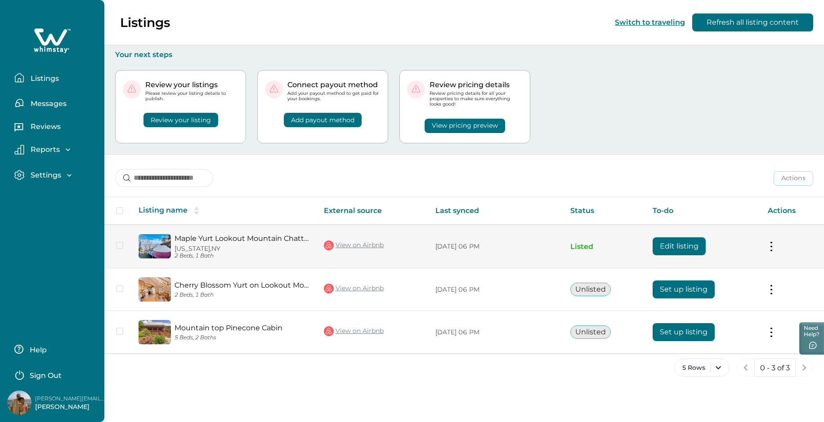
click at [673, 251] on button "Edit listing" at bounding box center [678, 246] width 53 height 18
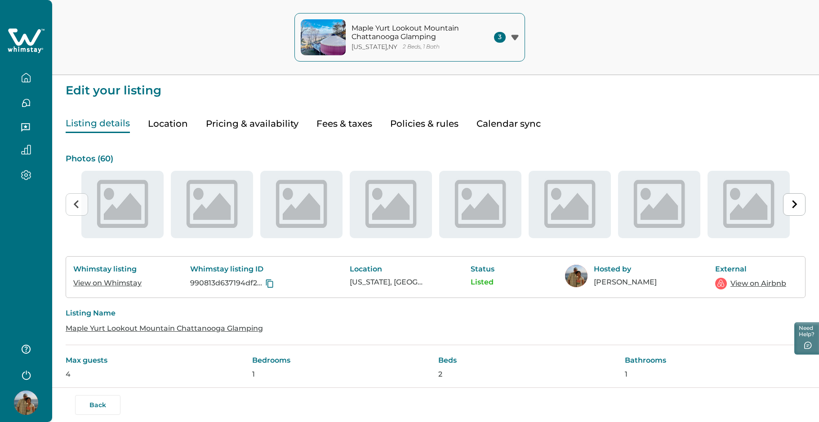
type input "**"
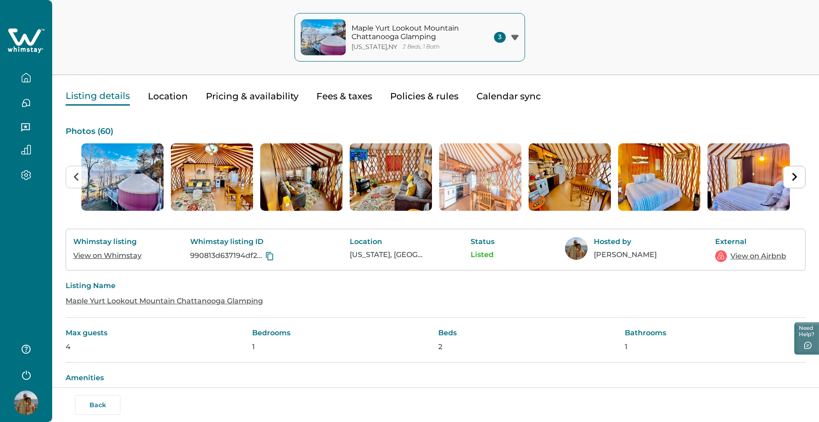
scroll to position [28, 0]
click at [263, 98] on button "Pricing & availability" at bounding box center [252, 96] width 93 height 18
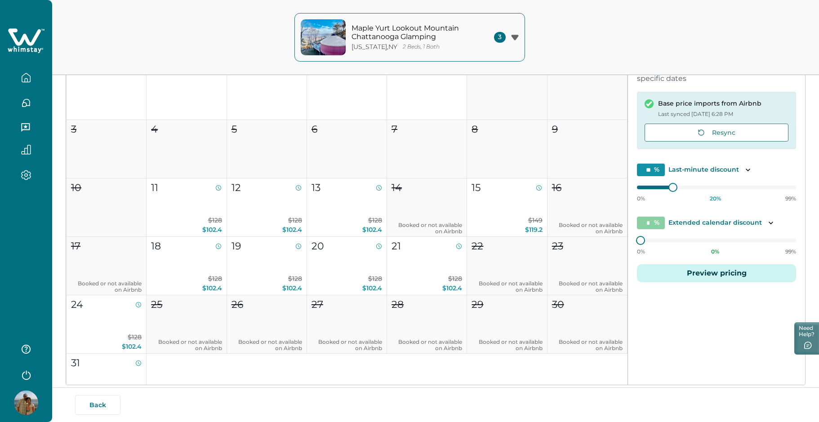
scroll to position [149, 0]
click at [686, 272] on button "Preview pricing" at bounding box center [716, 272] width 159 height 18
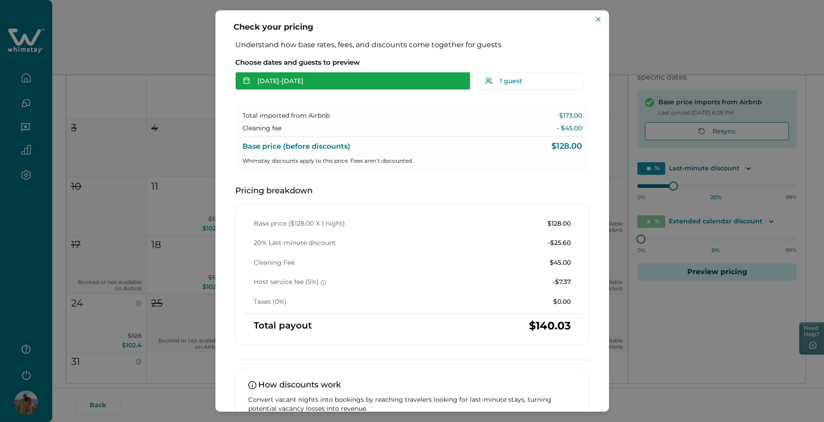
click at [321, 85] on button "[DATE] - [DATE]" at bounding box center [352, 81] width 235 height 18
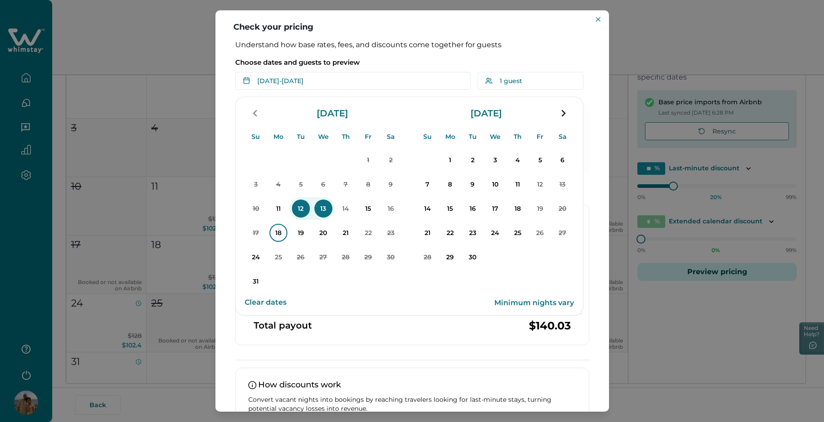
click at [271, 235] on p "18" at bounding box center [278, 233] width 18 height 18
click at [344, 236] on p "21" at bounding box center [346, 233] width 18 height 18
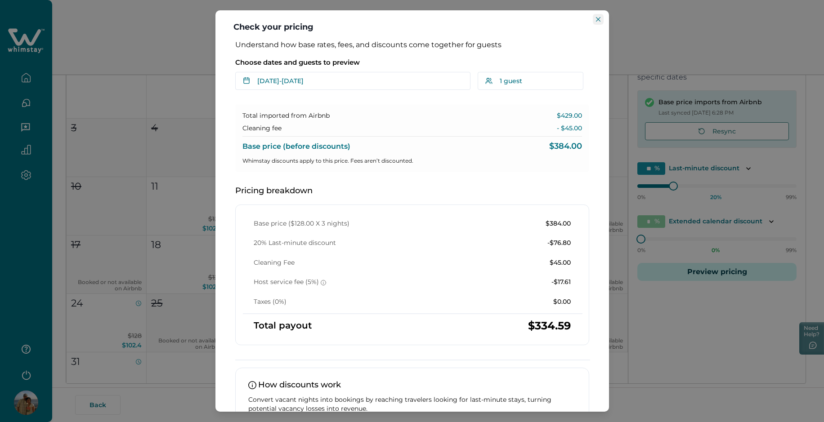
click at [597, 20] on icon "Close" at bounding box center [598, 19] width 4 height 4
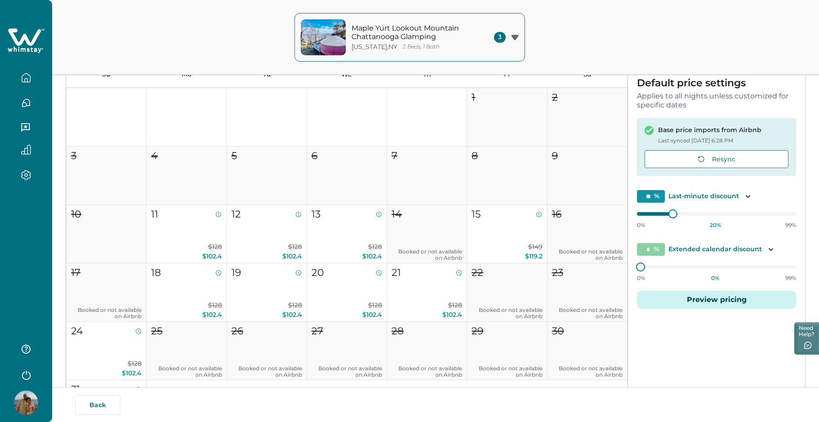
scroll to position [115, 0]
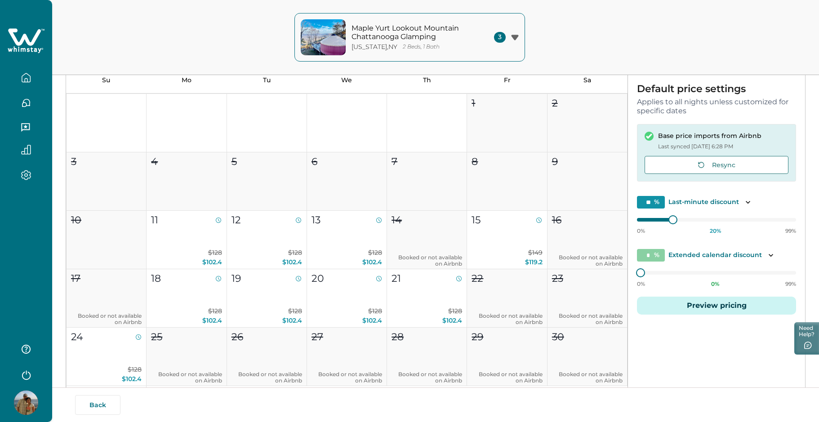
click at [36, 77] on button "button" at bounding box center [26, 78] width 38 height 18
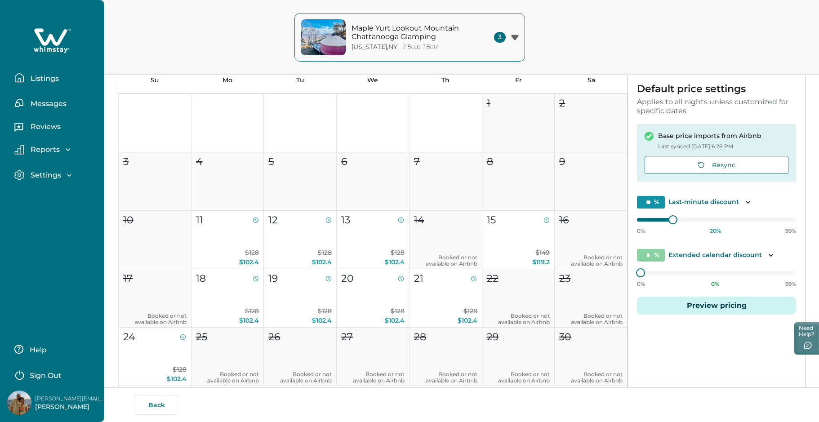
click at [40, 79] on p "Listings" at bounding box center [43, 78] width 31 height 9
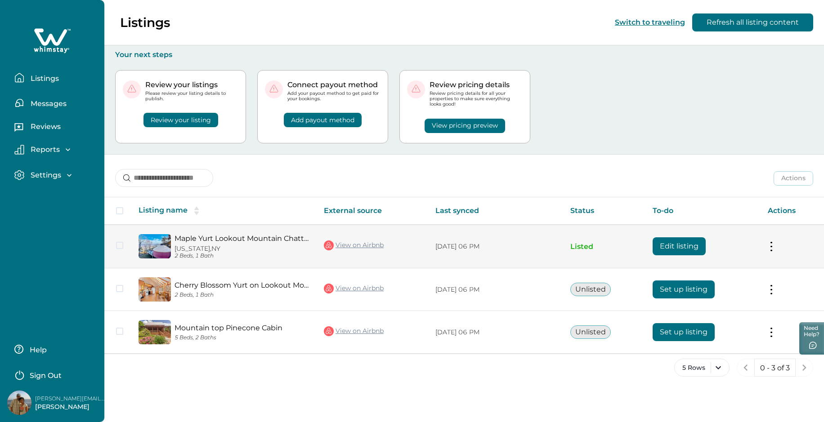
click at [661, 249] on button "Edit listing" at bounding box center [678, 246] width 53 height 18
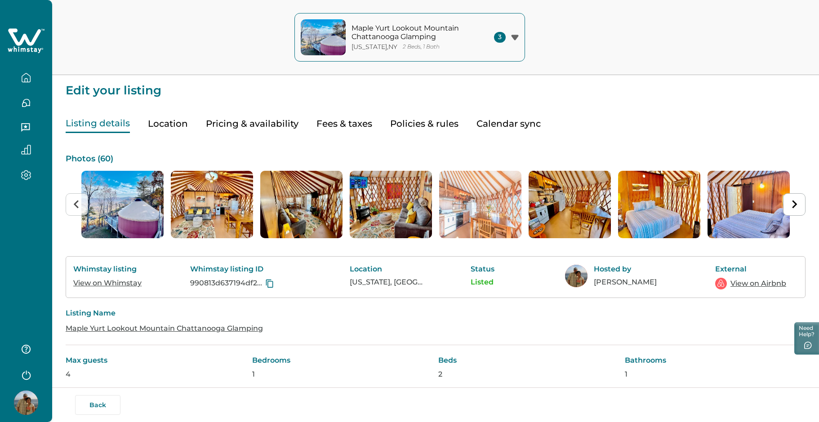
click at [22, 80] on icon "button" at bounding box center [26, 78] width 10 height 10
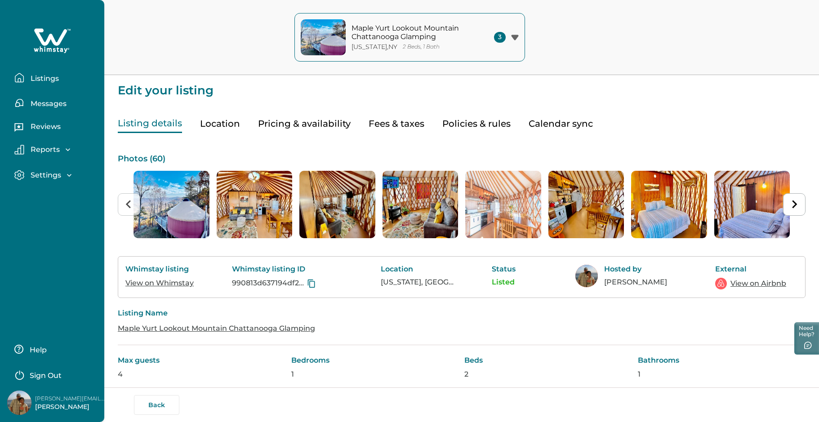
click at [38, 83] on button "Listings" at bounding box center [55, 78] width 83 height 18
